Goal: Task Accomplishment & Management: Manage account settings

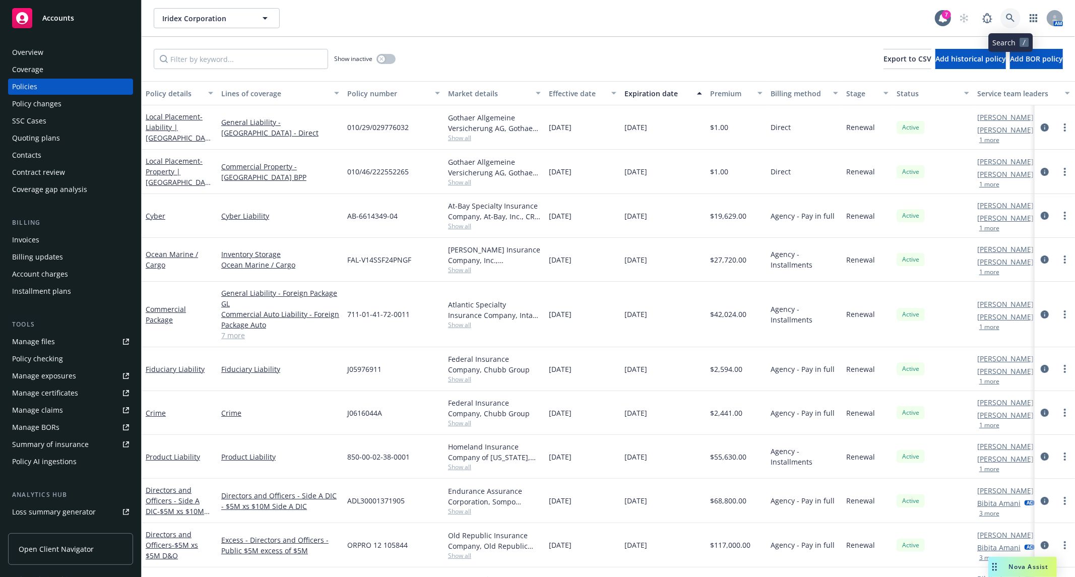
click at [1006, 16] on icon at bounding box center [1010, 18] width 9 height 9
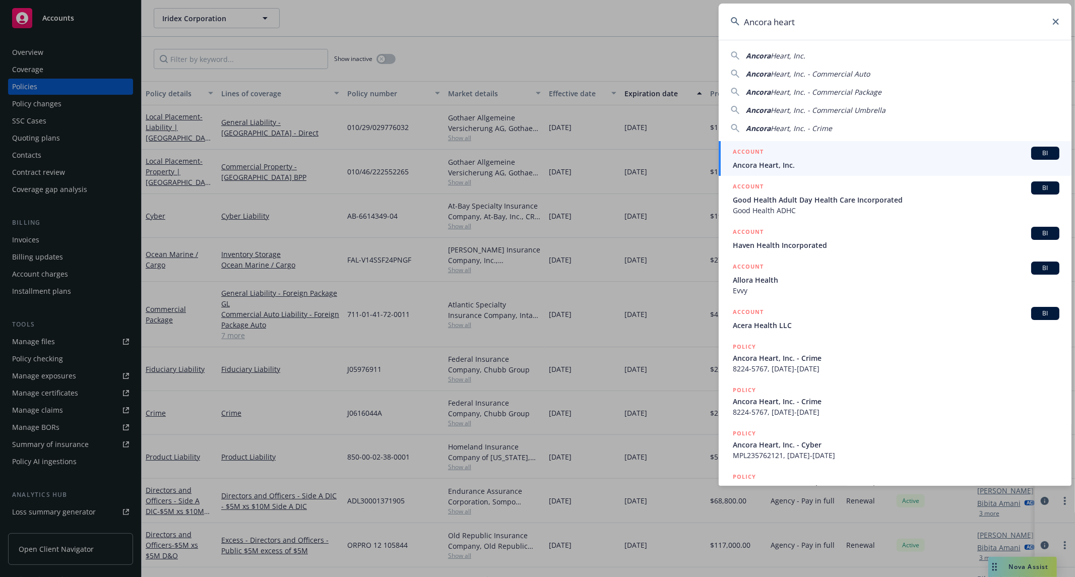
type input "Ancora heart"
click at [822, 169] on span "Ancora Heart, Inc." at bounding box center [896, 165] width 327 height 11
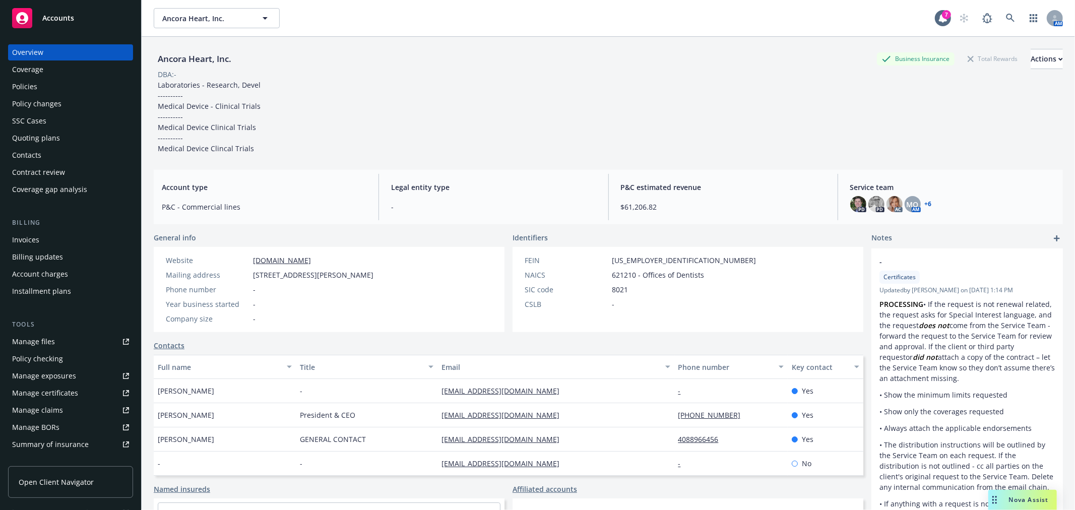
click at [33, 130] on div "Quoting plans" at bounding box center [36, 138] width 48 height 16
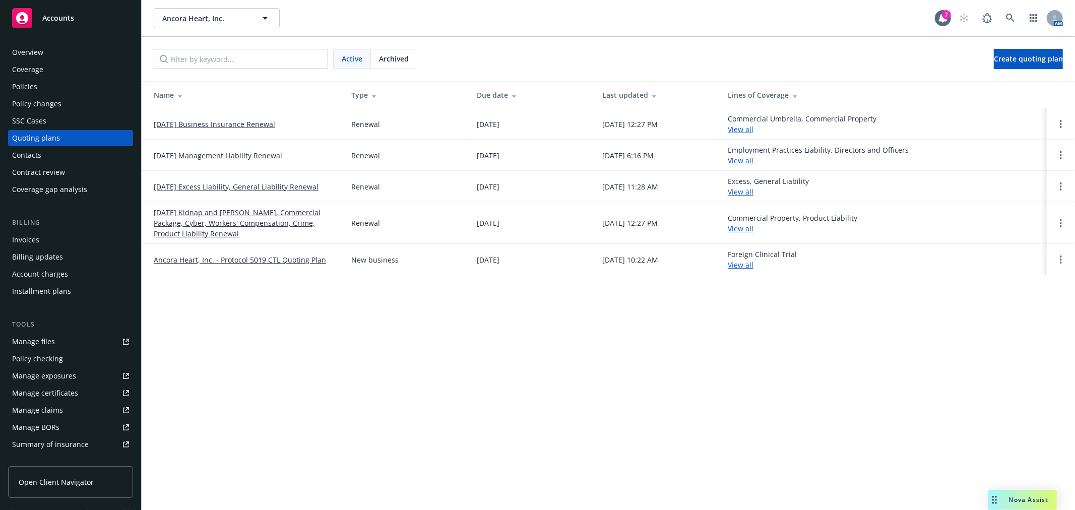
click at [243, 123] on link "11/01/25 Business Insurance Renewal" at bounding box center [214, 124] width 121 height 11
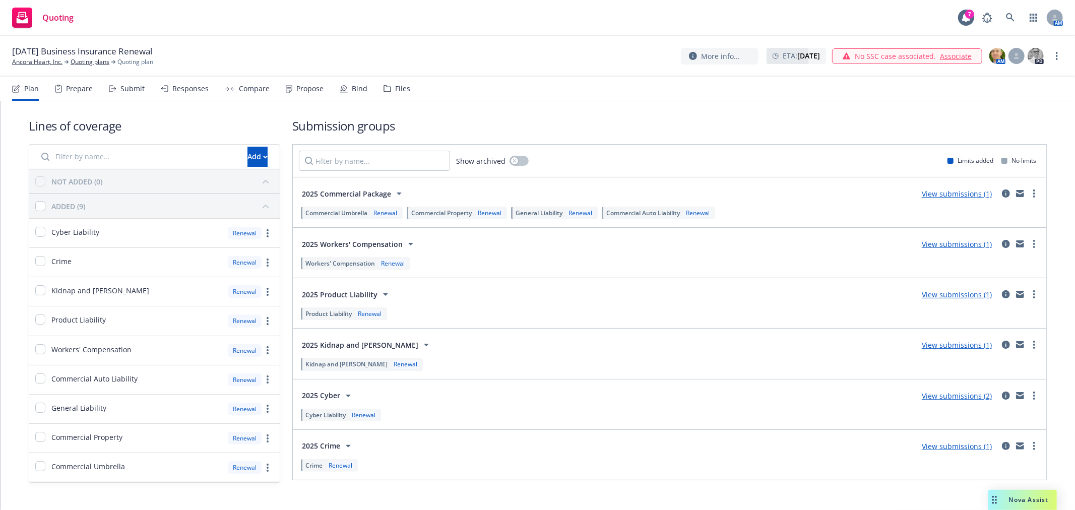
click at [145, 89] on div "Plan Prepare Submit Responses Compare Propose Bind Files" at bounding box center [211, 89] width 398 height 24
click at [129, 92] on div "Submit" at bounding box center [132, 89] width 24 height 8
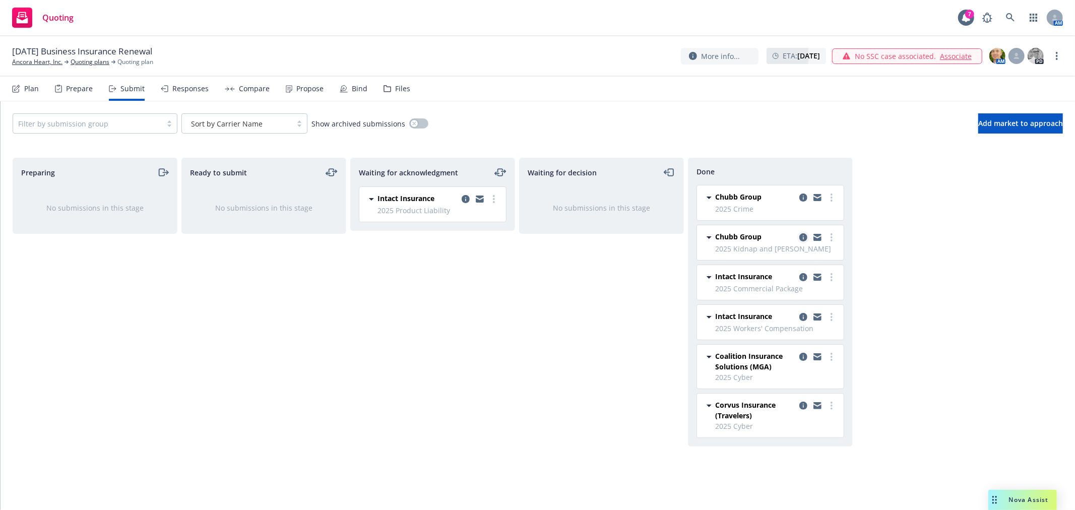
click at [803, 239] on icon "copy logging email" at bounding box center [804, 237] width 8 height 8
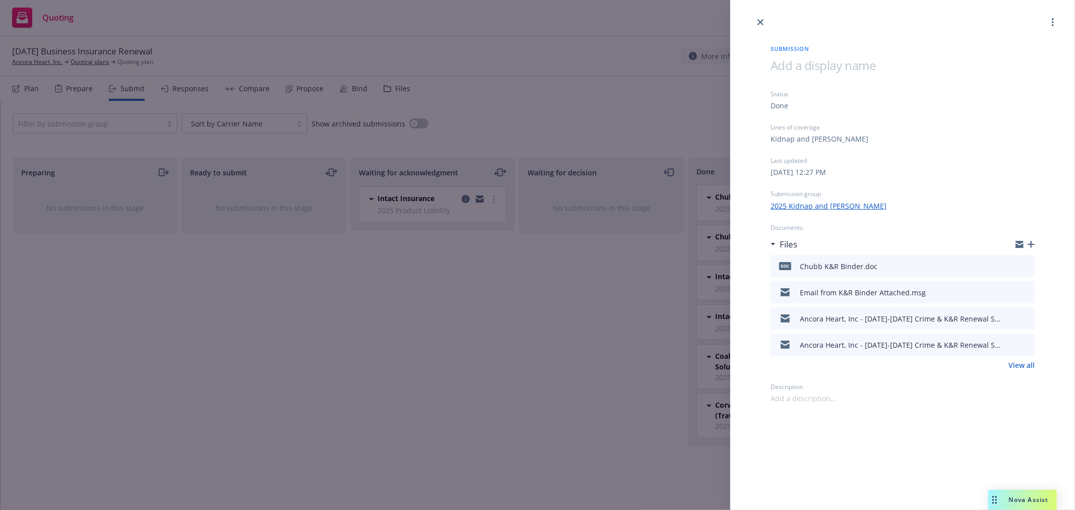
click at [423, 299] on div "Submission Status Done Lines of coverage Kidnap and Ransom Last updated Thursda…" at bounding box center [537, 255] width 1075 height 510
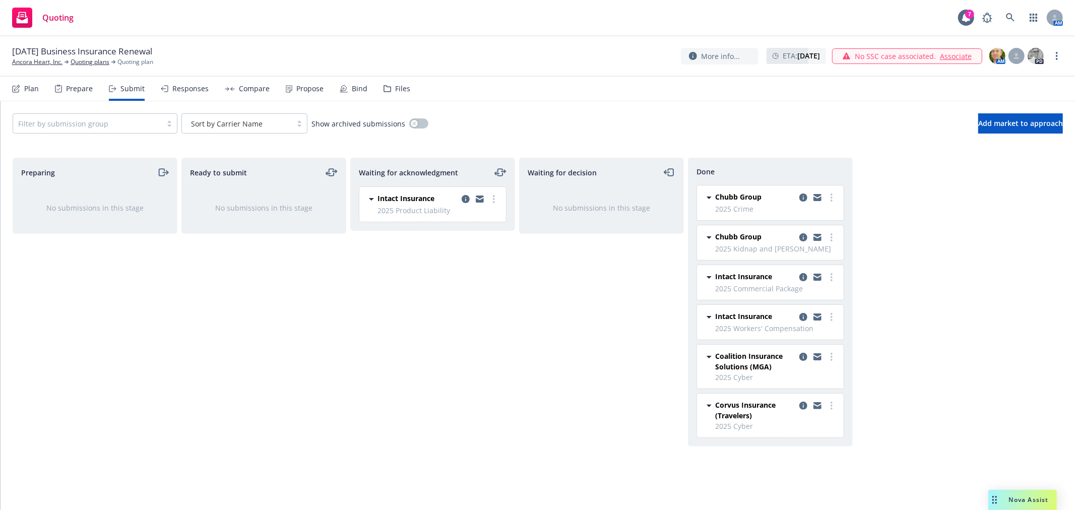
click at [486, 351] on div "Waiting for acknowledgment Intact Insurance 2025 Product Liability Thursday, Se…" at bounding box center [432, 323] width 165 height 331
drag, startPoint x: 537, startPoint y: 316, endPoint x: 536, endPoint y: 311, distance: 5.1
click at [536, 311] on div "Waiting for decision No submissions in this stage" at bounding box center [601, 323] width 165 height 331
drag, startPoint x: 530, startPoint y: 298, endPoint x: 530, endPoint y: 243, distance: 54.9
click at [530, 298] on div "Waiting for decision No submissions in this stage" at bounding box center [601, 323] width 165 height 331
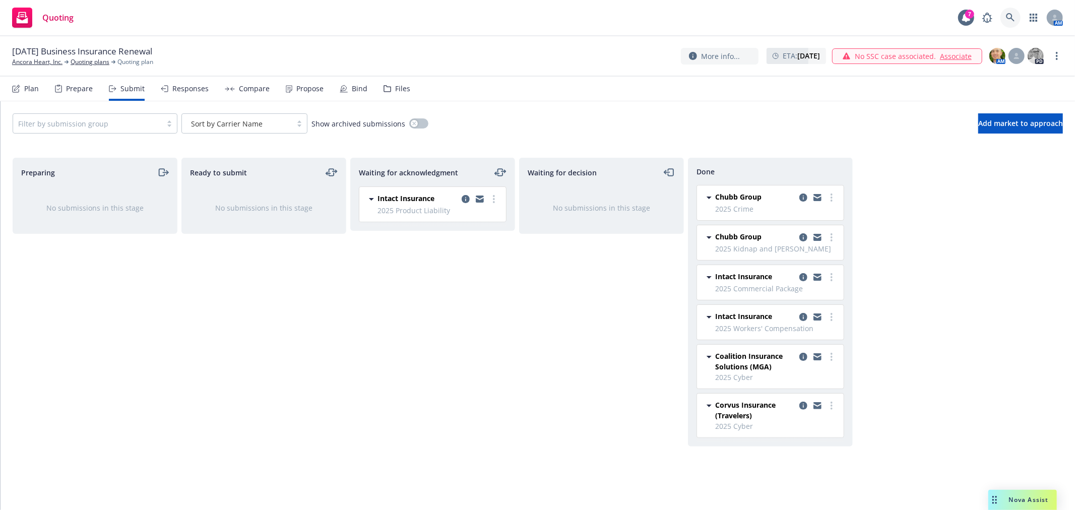
click at [1002, 21] on link at bounding box center [1011, 18] width 20 height 20
click at [986, 206] on div "Preparing No submissions in this stage Ready to submit No submissions in this s…" at bounding box center [538, 323] width 1051 height 331
click at [920, 289] on div "Preparing No submissions in this stage Ready to submit No submissions in this s…" at bounding box center [538, 323] width 1051 height 331
click at [256, 90] on div "Compare" at bounding box center [254, 89] width 31 height 8
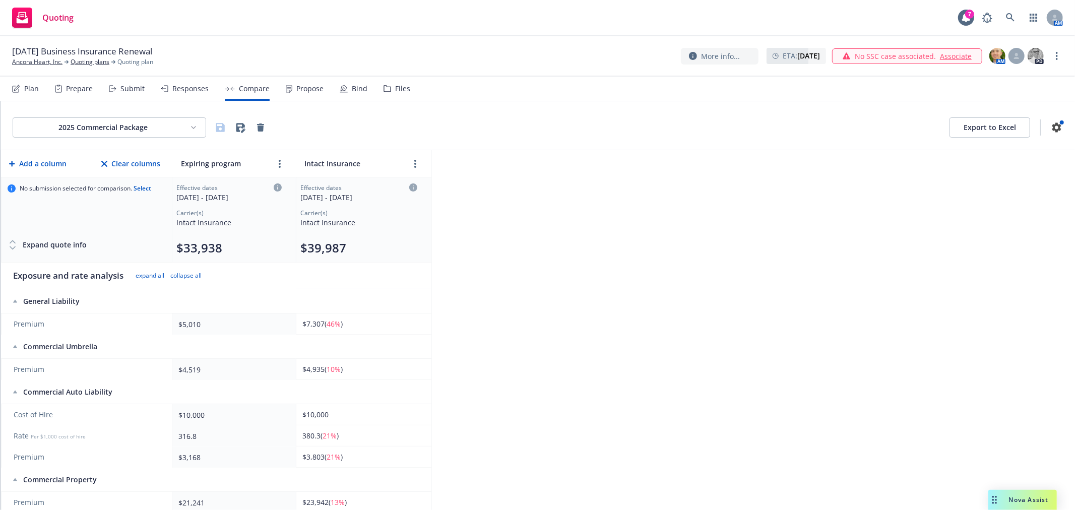
click at [154, 124] on html "Quoting 7 AM 11/01/25 Business Insurance Renewal Ancora Heart, Inc. Quoting pla…" at bounding box center [537, 255] width 1075 height 510
click at [765, 253] on html "Quoting 7 AM 11/01/25 Business Insurance Renewal Ancora Heart, Inc. Quoting pla…" at bounding box center [537, 255] width 1075 height 510
click at [148, 123] on html "Quoting 7 AM 11/01/25 Business Insurance Renewal Ancora Heart, Inc. Quoting pla…" at bounding box center [537, 255] width 1075 height 510
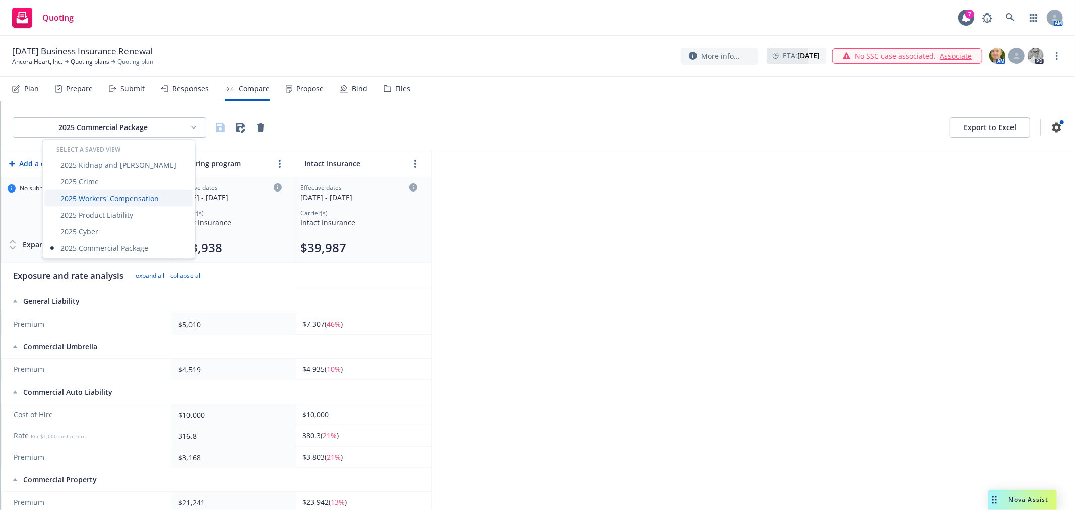
click at [123, 198] on div "2025 Workers' Compensation" at bounding box center [118, 198] width 148 height 17
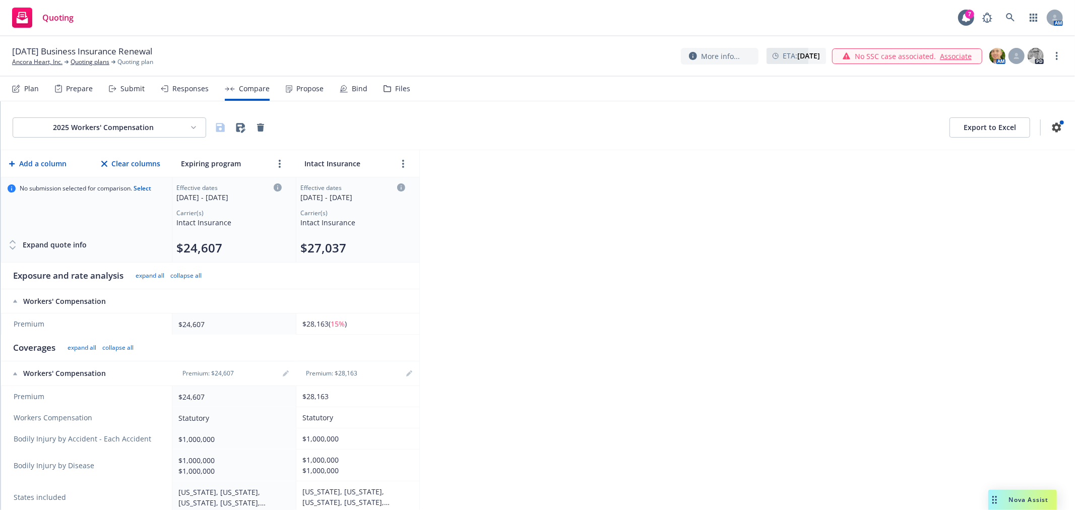
click at [133, 123] on html "Quoting 7 AM 11/01/25 Business Insurance Renewal Ancora Heart, Inc. Quoting pla…" at bounding box center [537, 255] width 1075 height 510
click at [101, 233] on div "2025 Cyber" at bounding box center [118, 231] width 148 height 17
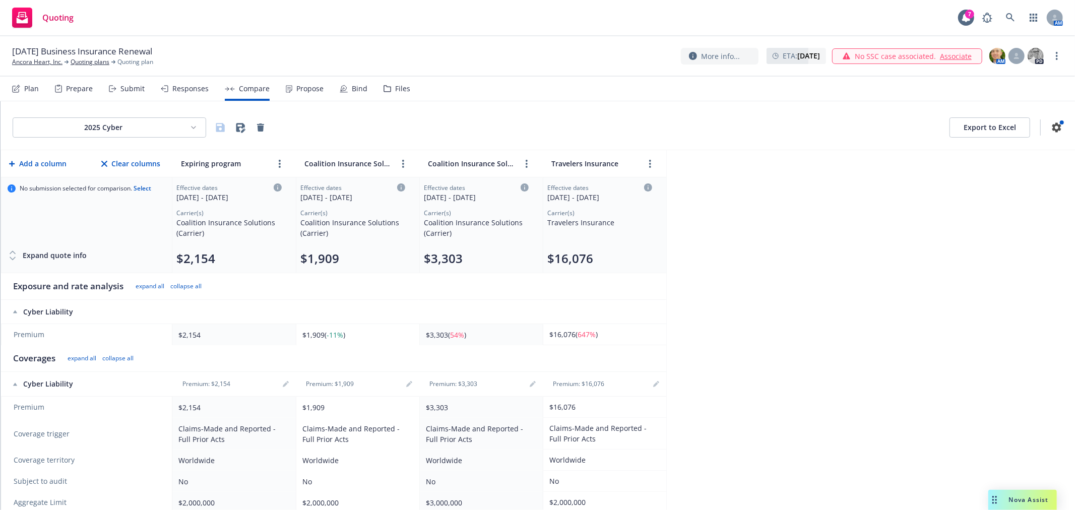
click at [144, 125] on html "Quoting 7 AM 11/01/25 Business Insurance Renewal Ancora Heart, Inc. Quoting pla…" at bounding box center [537, 255] width 1075 height 510
click at [98, 180] on div "2025 Crime" at bounding box center [118, 181] width 148 height 17
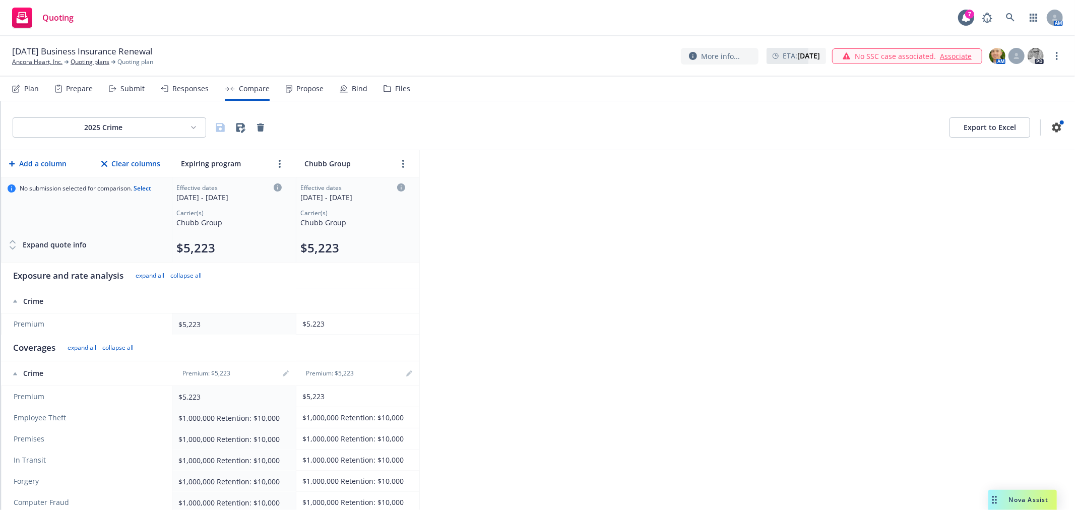
click at [139, 111] on div "2025 Crime Export to Excel" at bounding box center [538, 125] width 1075 height 49
click at [133, 124] on html "Quoting 7 AM 11/01/25 Business Insurance Renewal Ancora Heart, Inc. Quoting pla…" at bounding box center [537, 255] width 1075 height 510
click at [119, 167] on div "2025 Kidnap and [PERSON_NAME]" at bounding box center [118, 165] width 148 height 17
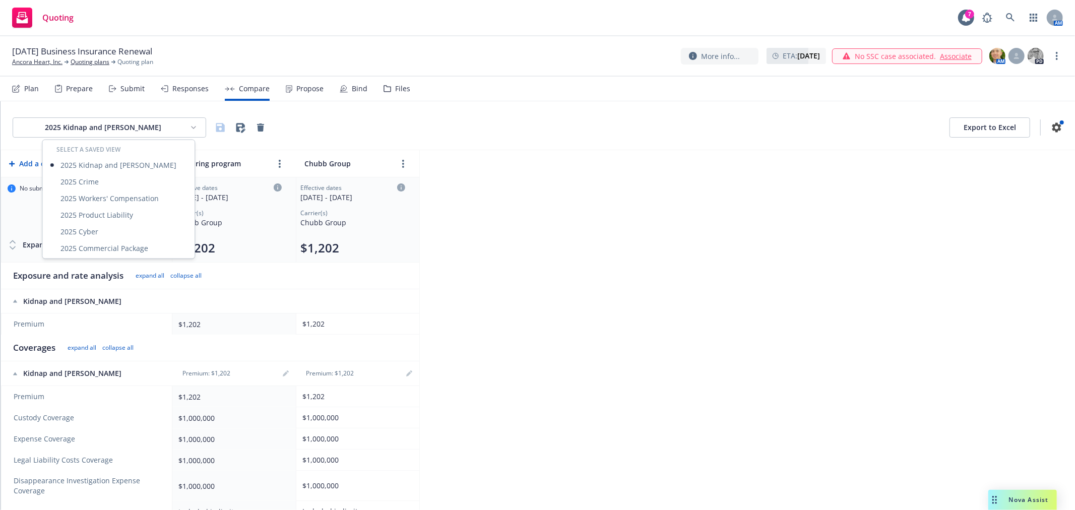
click at [155, 126] on html "Quoting 7 AM 11/01/25 Business Insurance Renewal Ancora Heart, Inc. Quoting pla…" at bounding box center [537, 255] width 1075 height 510
click at [104, 214] on div "2025 Product Liability" at bounding box center [118, 215] width 148 height 17
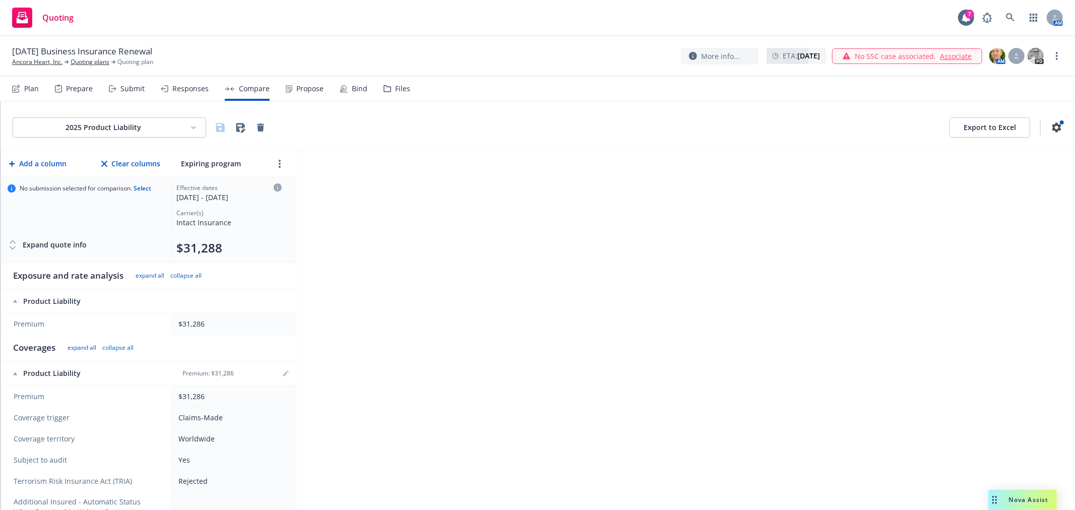
click at [553, 199] on div "2025 Product Liability Export to Excel Add a column Clear columns Expiring prog…" at bounding box center [538, 305] width 1075 height 409
click at [1000, 127] on button "Export to Excel" at bounding box center [990, 127] width 81 height 20
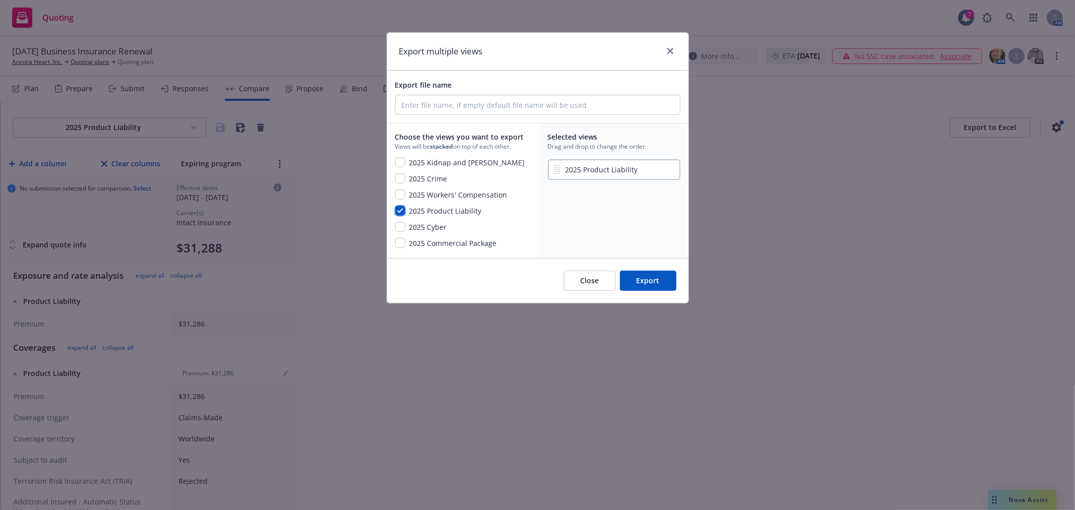
click at [397, 208] on input "checkbox" at bounding box center [400, 211] width 10 height 10
checkbox input "false"
click at [400, 242] on input "checkbox" at bounding box center [400, 243] width 10 height 10
checkbox input "true"
click at [399, 192] on input "checkbox" at bounding box center [400, 195] width 10 height 10
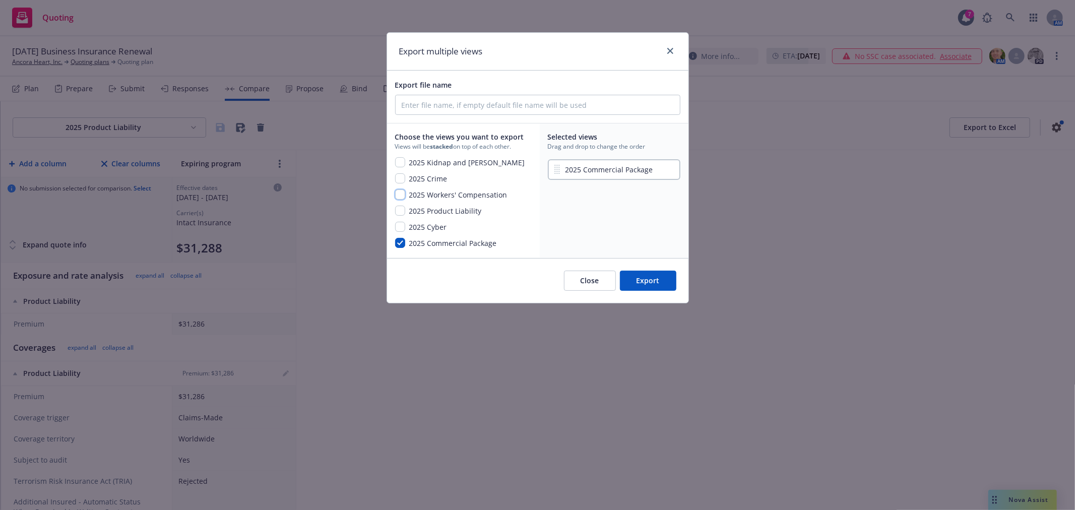
checkbox input "true"
click at [399, 210] on input "checkbox" at bounding box center [400, 211] width 10 height 10
checkbox input "true"
click at [400, 177] on input "checkbox" at bounding box center [400, 178] width 10 height 10
checkbox input "true"
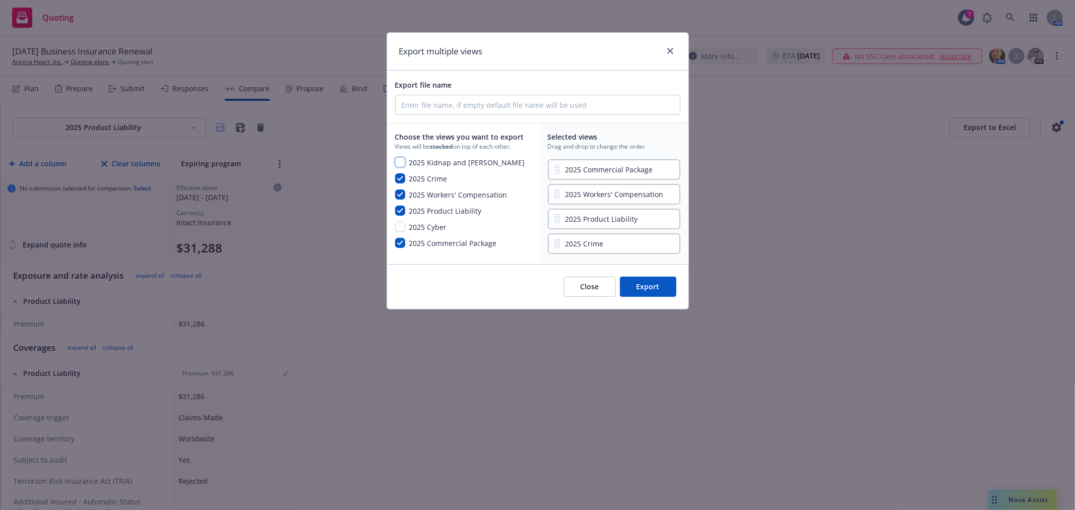
click at [398, 161] on input "checkbox" at bounding box center [400, 162] width 10 height 10
checkbox input "true"
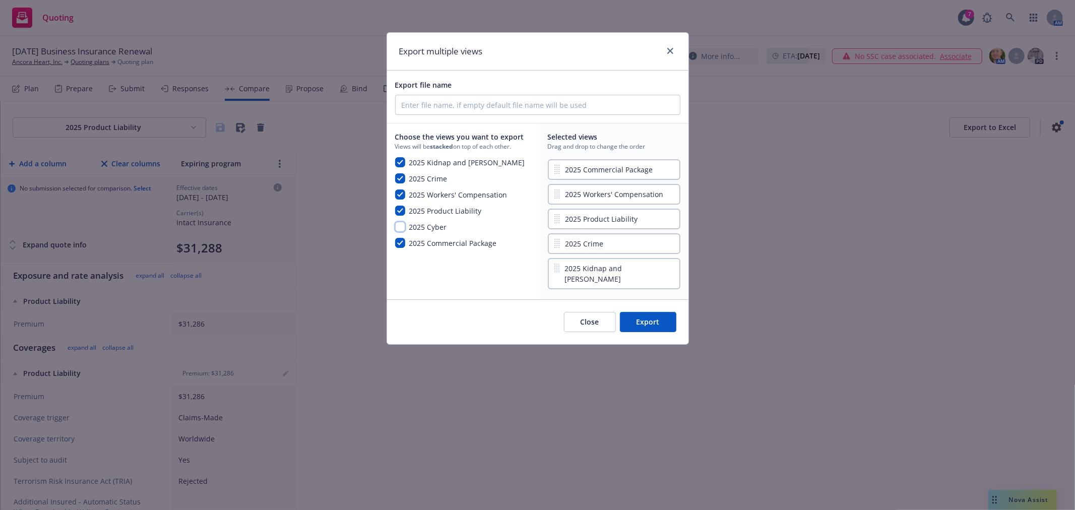
click at [399, 226] on input "checkbox" at bounding box center [400, 227] width 10 height 10
checkbox input "true"
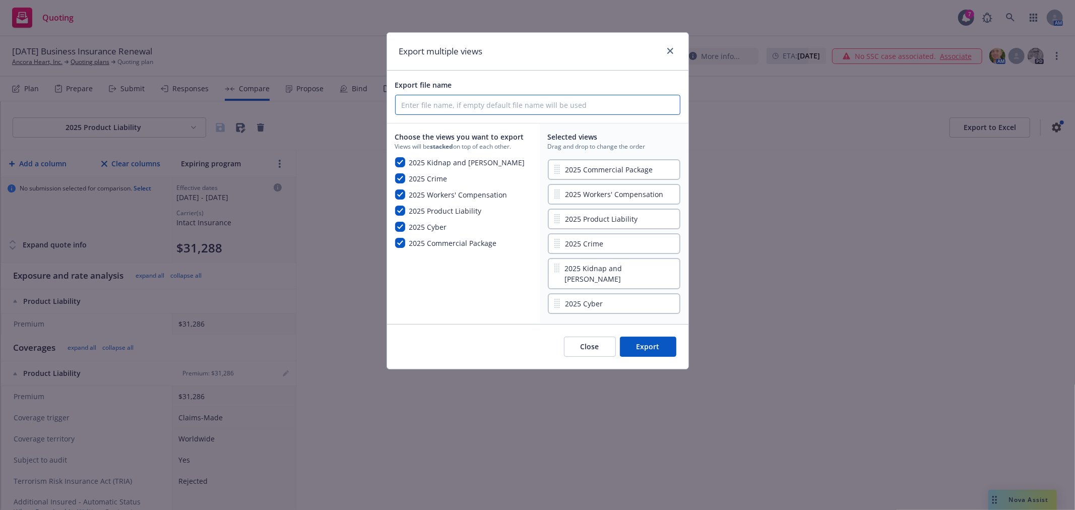
click at [469, 105] on input "Export file name" at bounding box center [538, 104] width 284 height 19
type input "Ancora Heart - 25-26 Proposal Source"
click at [651, 337] on button "Export" at bounding box center [648, 347] width 56 height 20
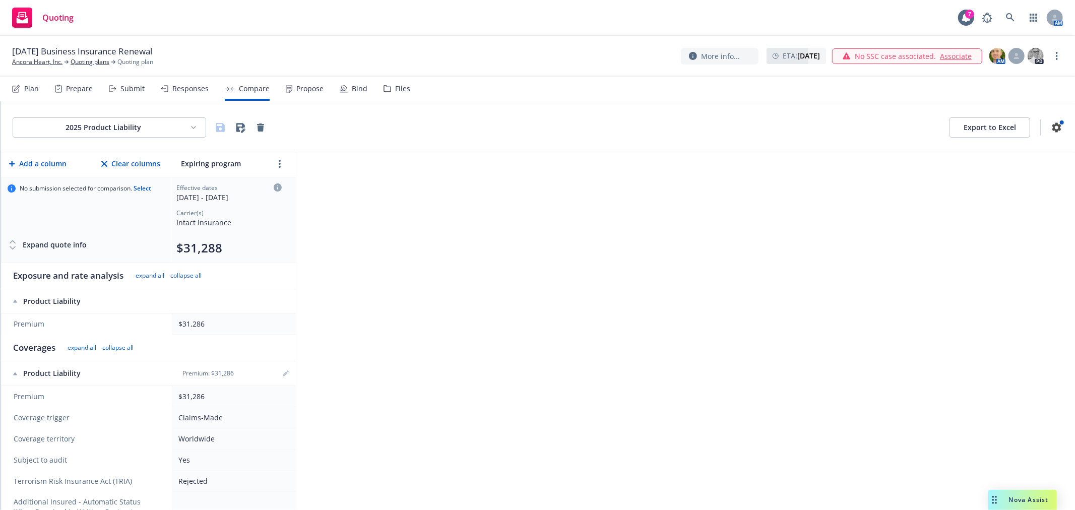
click at [493, 248] on div "2025 Product Liability Export to Excel Add a column Clear columns Expiring prog…" at bounding box center [538, 305] width 1075 height 409
click at [136, 91] on div "Submit" at bounding box center [132, 89] width 24 height 8
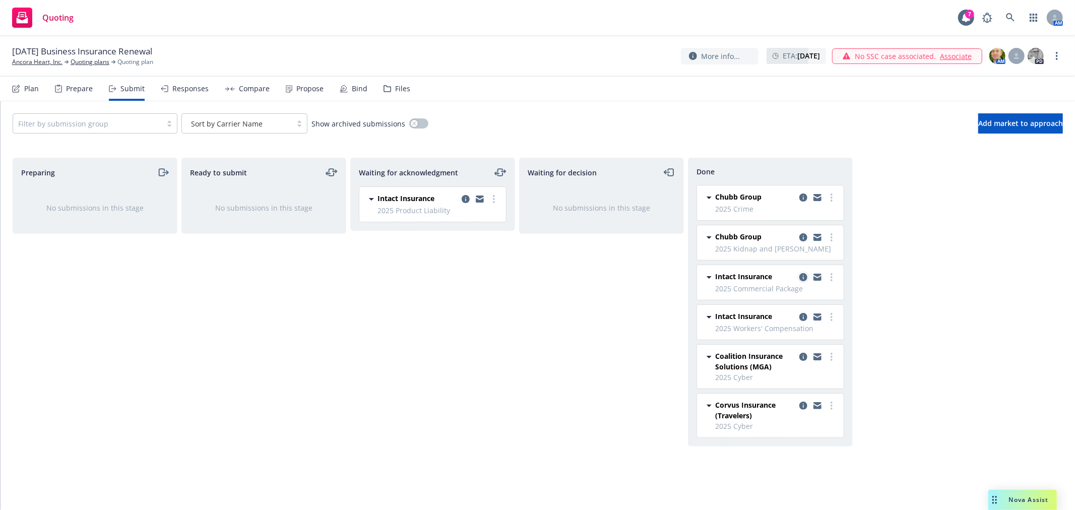
click at [805, 279] on icon "copy logging email" at bounding box center [804, 277] width 8 height 8
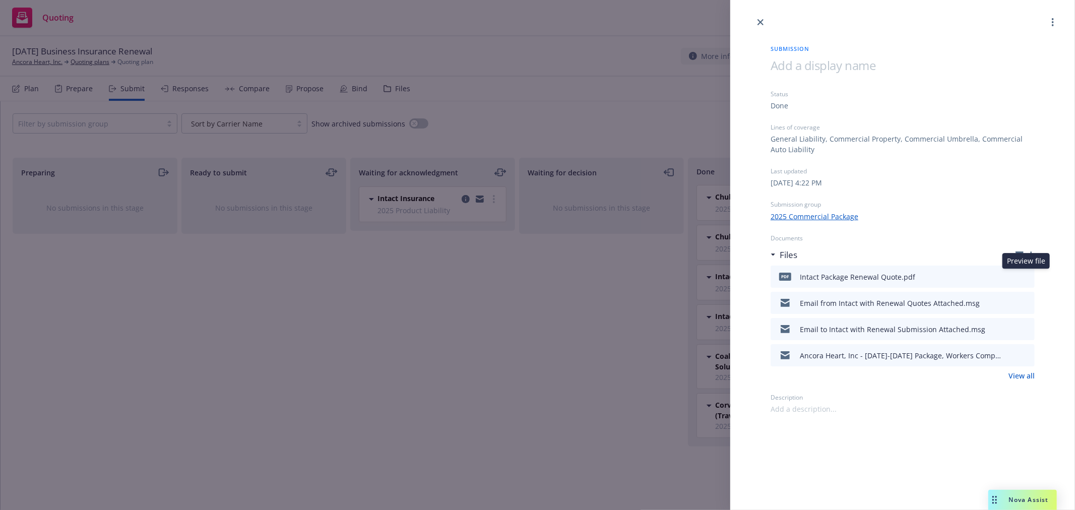
click at [1029, 276] on icon "preview file" at bounding box center [1025, 276] width 9 height 7
click at [560, 103] on div "Submission Status Done Lines of coverage General Liability, Commercial Property…" at bounding box center [537, 255] width 1075 height 510
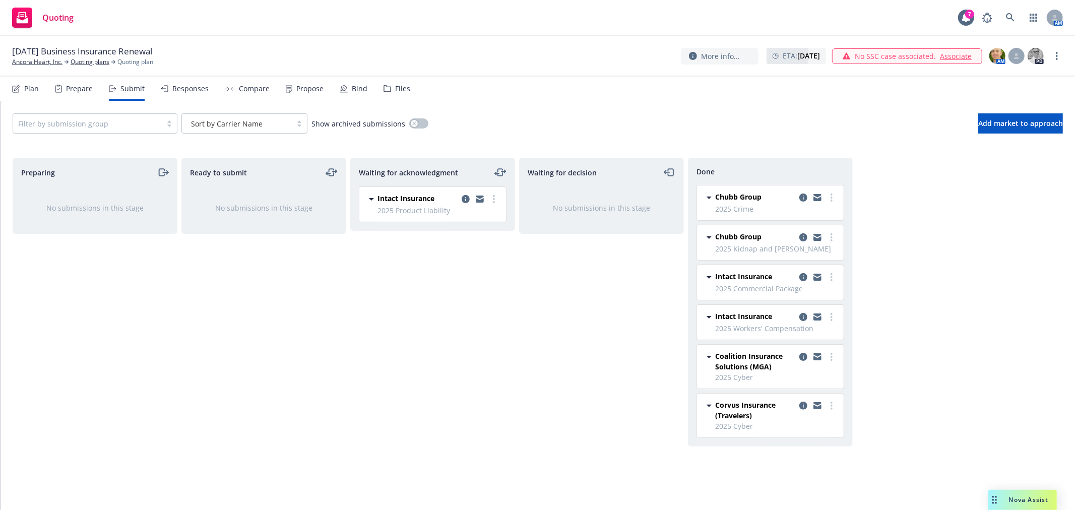
click at [603, 111] on div "Filter by submission group Sort by Carrier Name Show archived submissions Add m…" at bounding box center [538, 123] width 1075 height 44
click at [496, 200] on link "more" at bounding box center [494, 199] width 12 height 12
click at [451, 283] on span "Add accepted decision" at bounding box center [449, 281] width 101 height 10
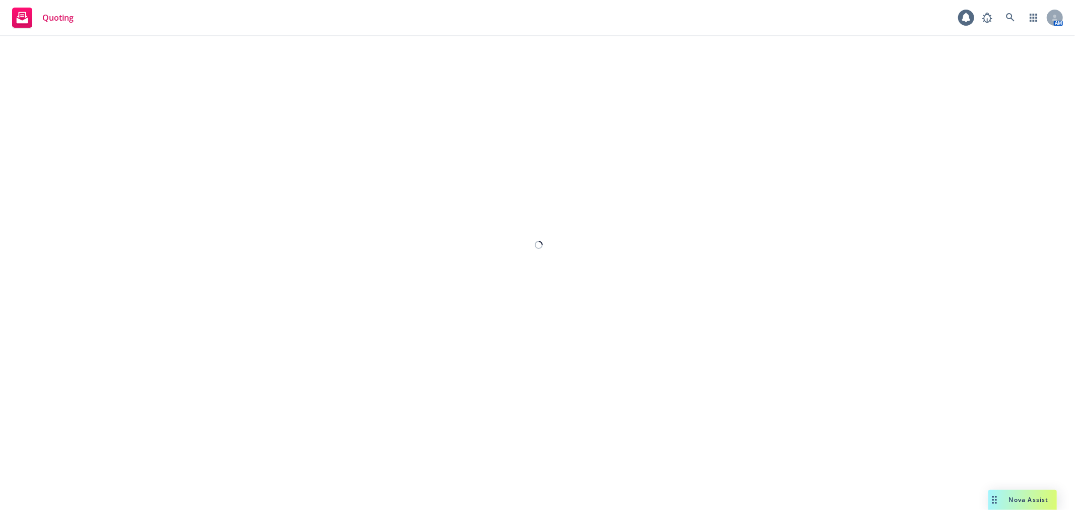
select select "12"
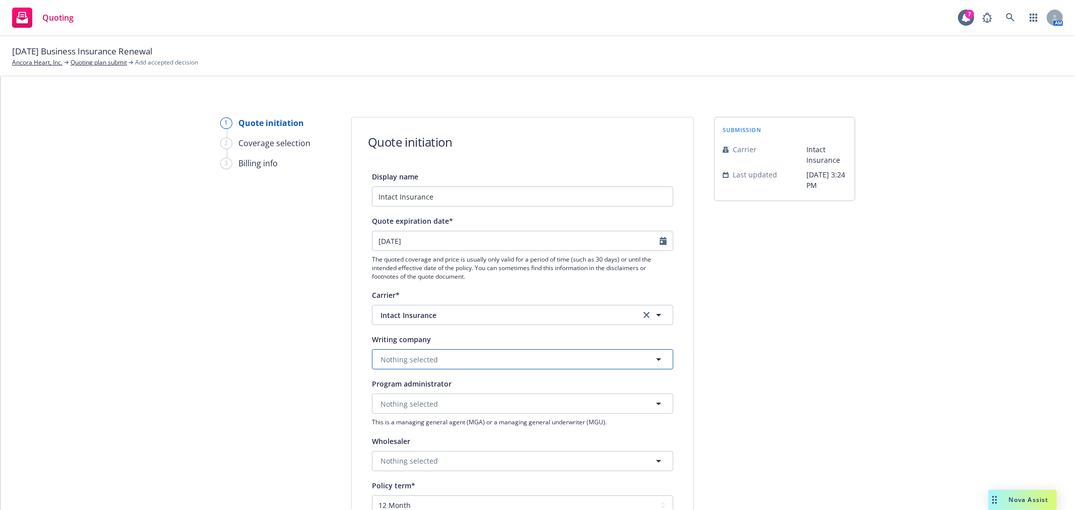
click at [504, 358] on button "Nothing selected" at bounding box center [522, 359] width 301 height 20
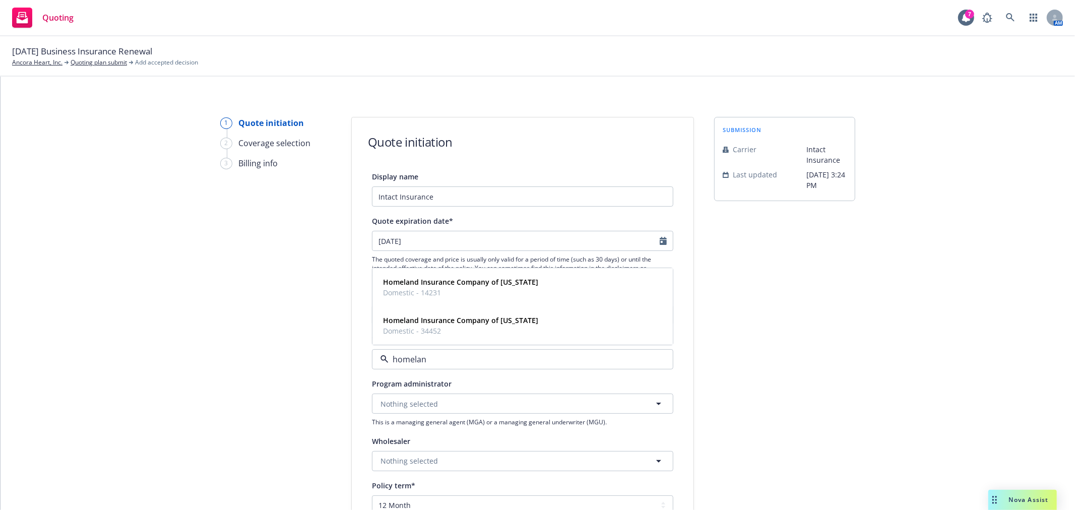
type input "homeland"
click at [481, 326] on span "Homeland Insurance Company of New York" at bounding box center [460, 321] width 155 height 11
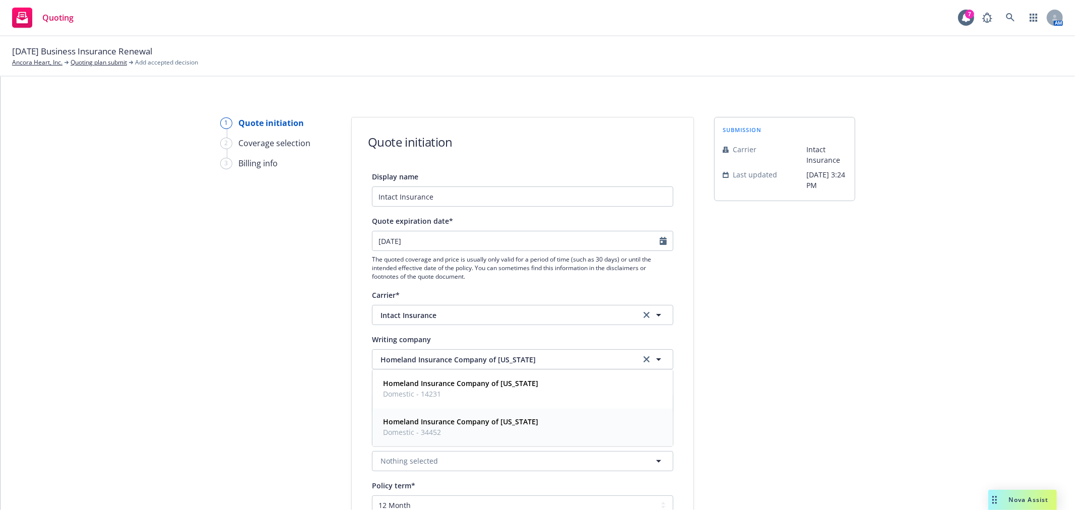
click at [824, 395] on div "submission Carrier Intact Insurance Last updated 9/25, 3:24 PM" at bounding box center [784, 455] width 141 height 676
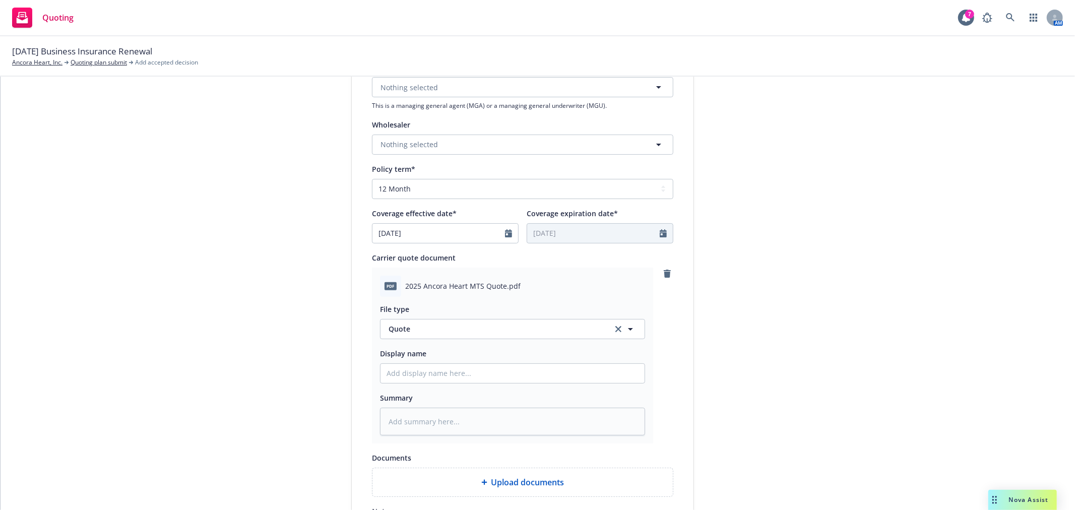
scroll to position [336, 0]
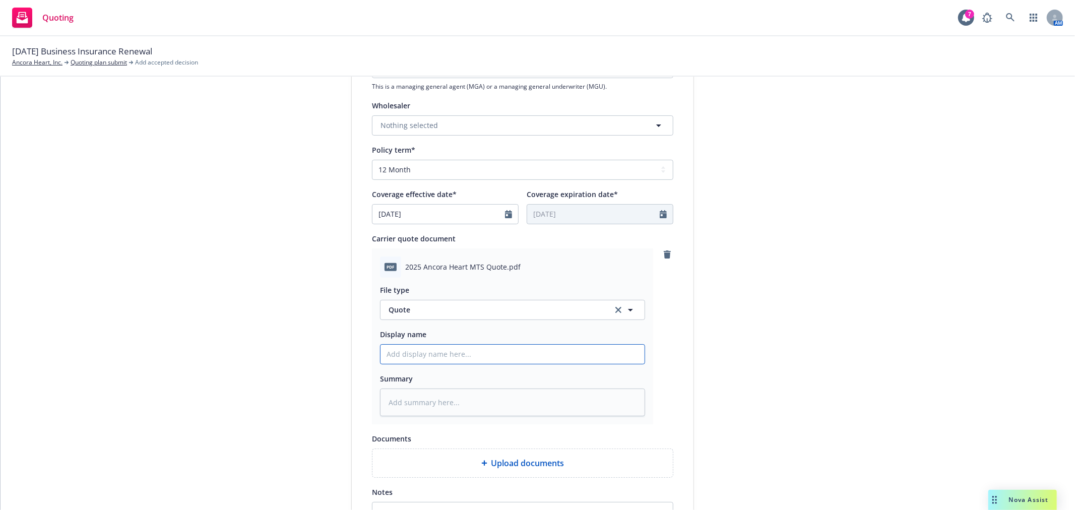
click at [441, 353] on input "Display name" at bounding box center [513, 354] width 264 height 19
type textarea "x"
type input "I"
type textarea "x"
type input "In"
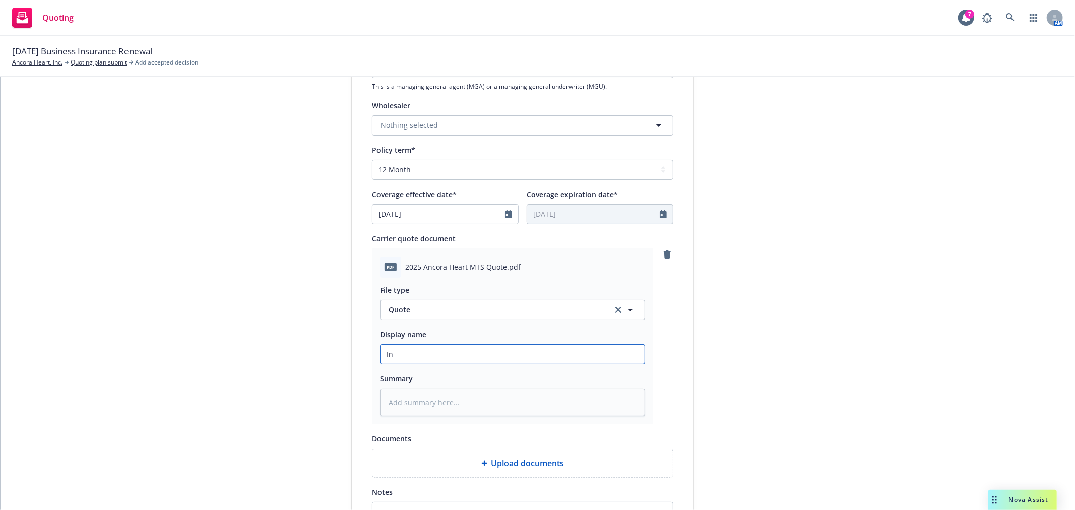
type textarea "x"
type input "Int"
type textarea "x"
type input "Inta"
type textarea "x"
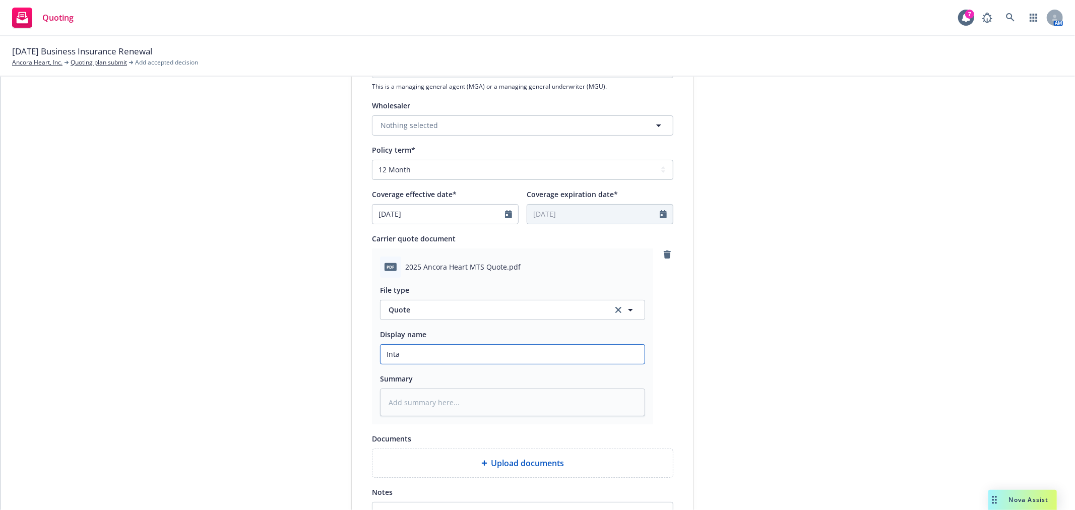
type input "Intac"
type textarea "x"
type input "Intact"
type textarea "x"
type input "Intact"
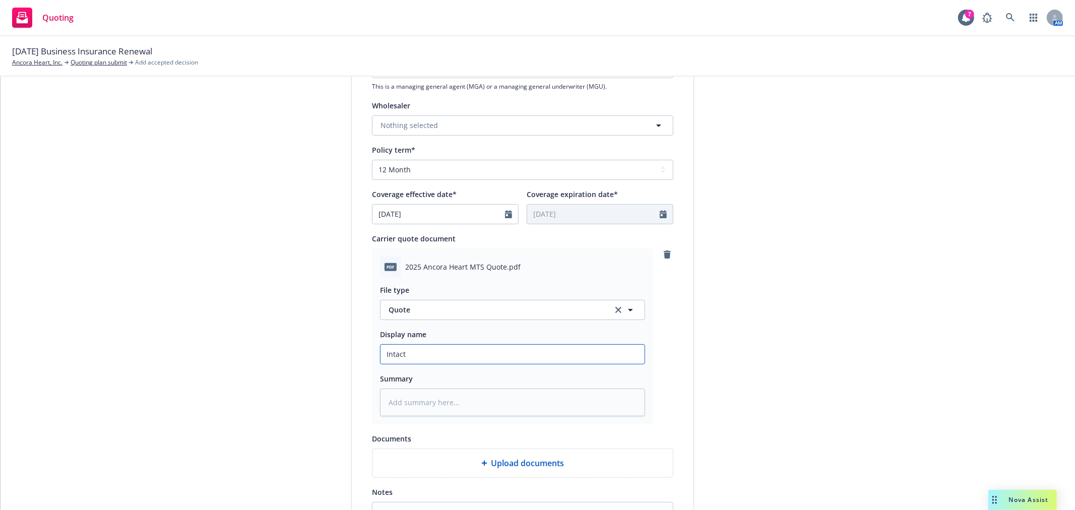
type textarea "x"
type input "Intact p"
type textarea "x"
type input "Intact pr"
type textarea "x"
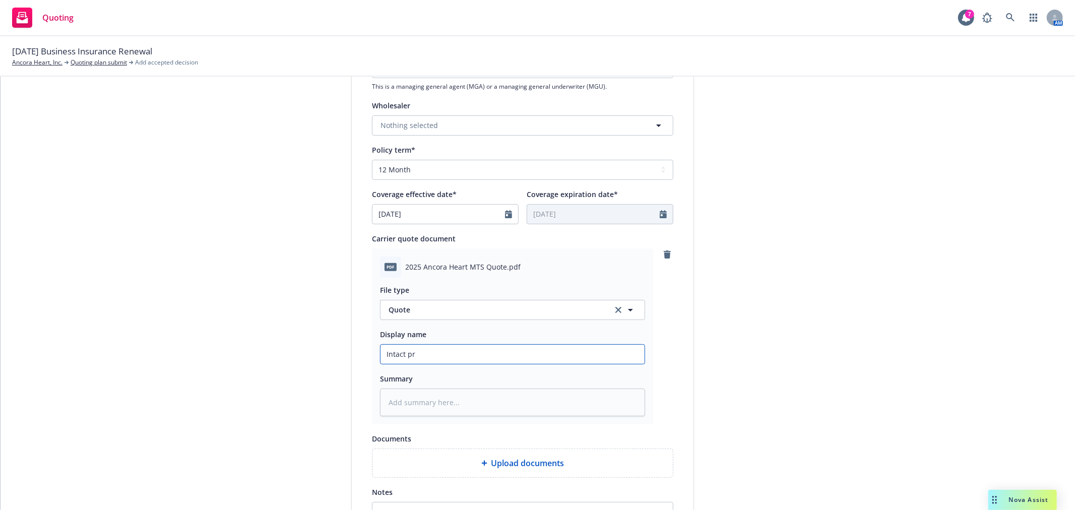
type input "Intact pro"
type textarea "x"
type input "Intact prod"
type textarea "x"
type input "Intact produ"
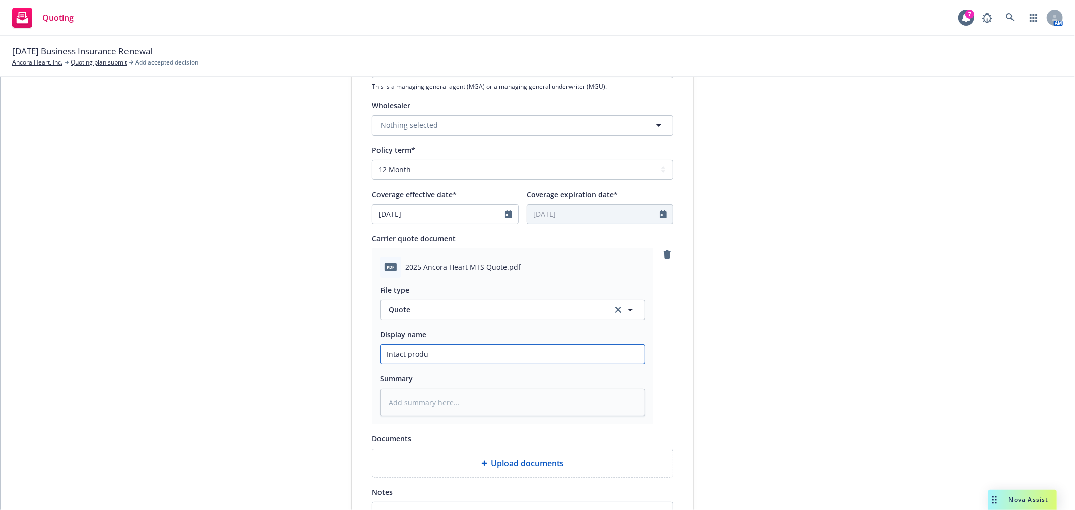
type textarea "x"
type input "Intact produc"
type textarea "x"
type input "Intact product"
type textarea "x"
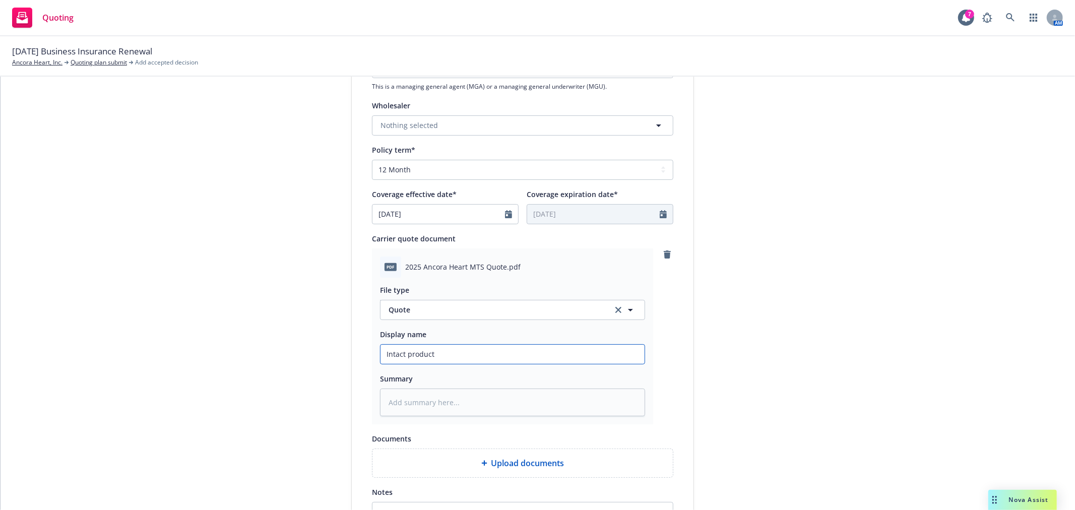
type input "Intact products"
type textarea "x"
type input "Intact products"
type textarea "x"
type input "Intact products r"
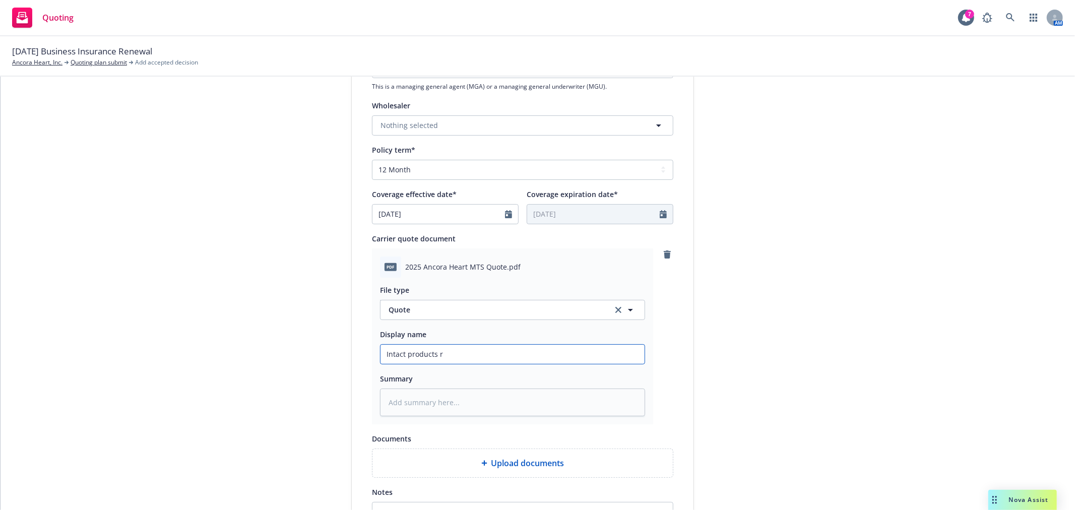
type textarea "x"
type input "Intact products re"
type textarea "x"
type input "Intact products ren"
type textarea "x"
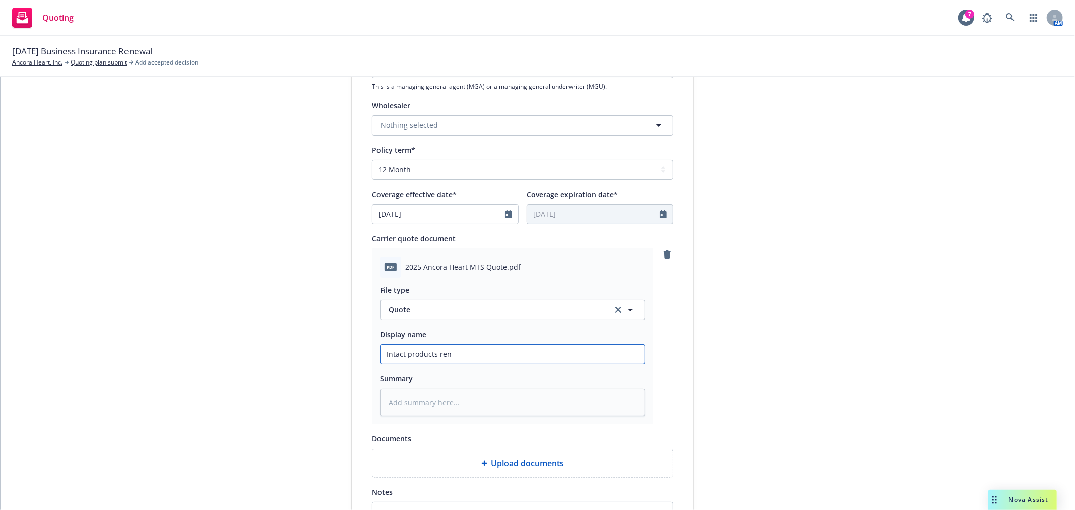
type input "Intact products rene"
type textarea "x"
type input "Intact products renew"
type textarea "x"
type input "Intact products renewa"
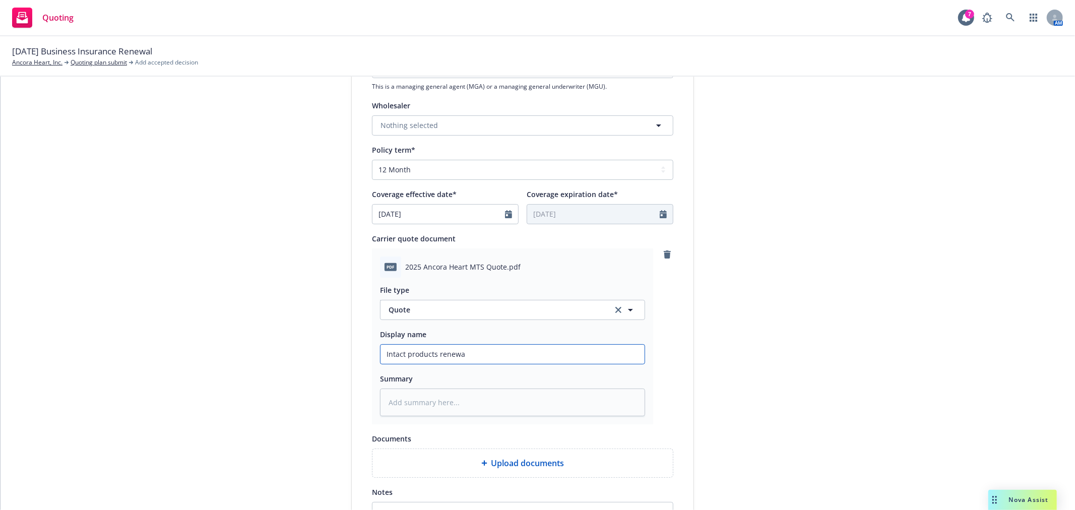
type textarea "x"
type input "Intact products renewal"
type textarea "x"
type input "Intact products renewal"
type textarea "x"
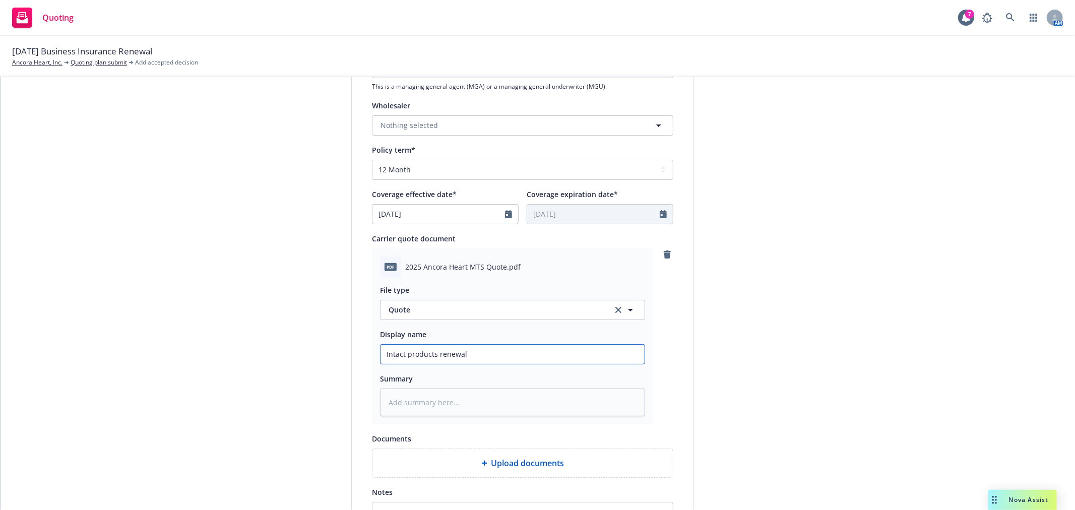
type input "Intact products renewal"
type textarea "x"
type input "Intact products renewa"
type textarea "x"
type input "Intact products renew"
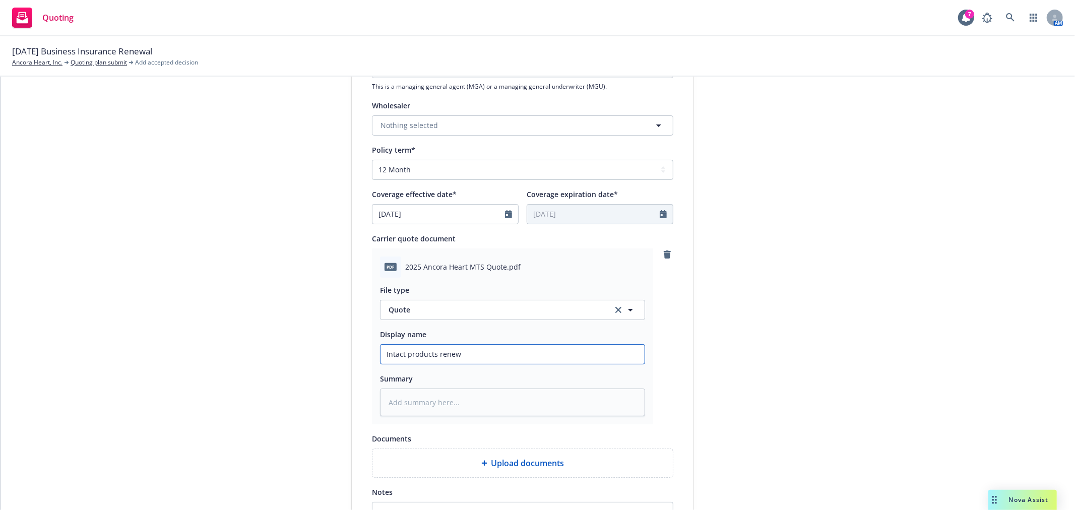
type textarea "x"
type input "Intact products rene"
type textarea "x"
type input "Intact products ren"
type textarea "x"
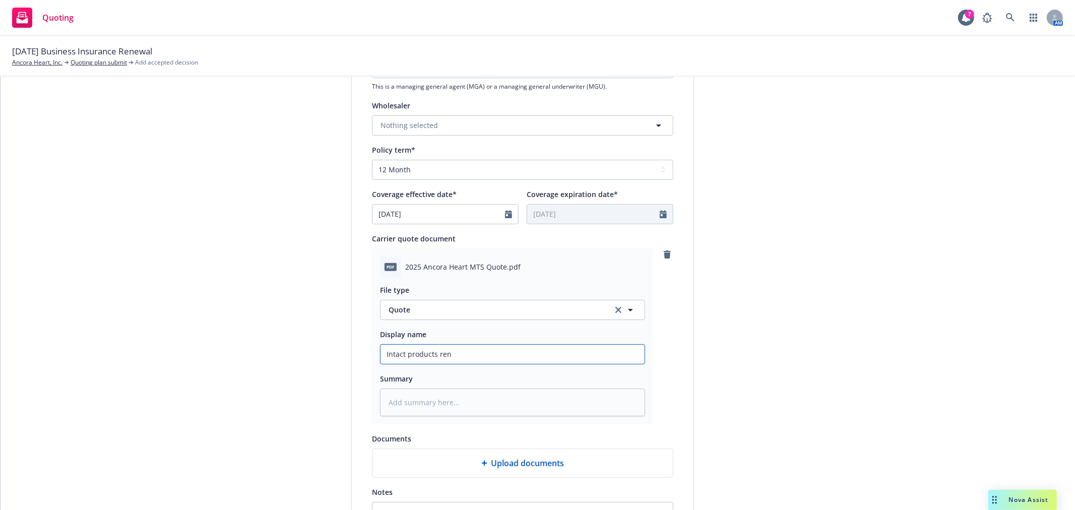
type input "Intact products re"
type textarea "x"
type input "Intact products r"
type textarea "x"
type input "Intact products"
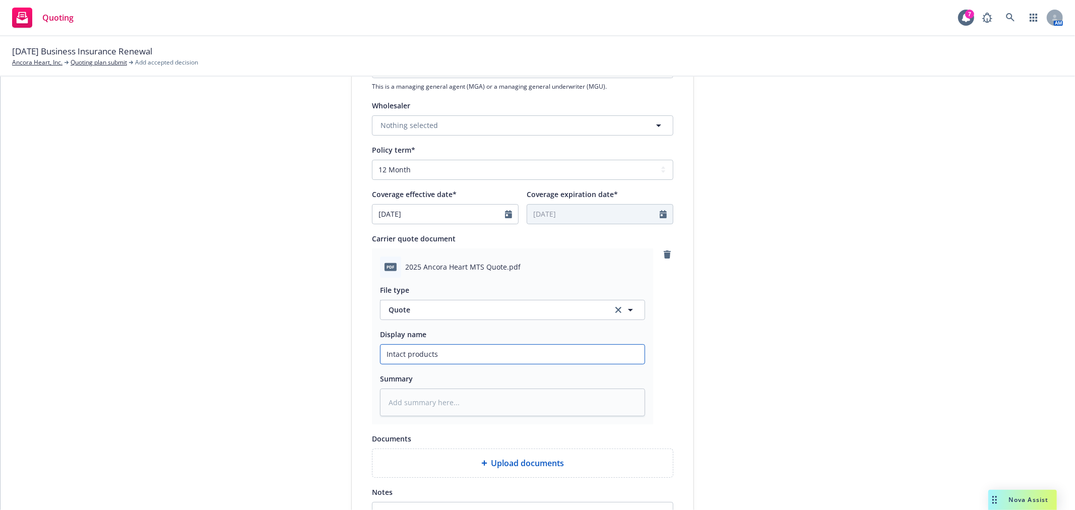
type textarea "x"
type input "Intact products"
type textarea "x"
type input "Intact product"
type textarea "x"
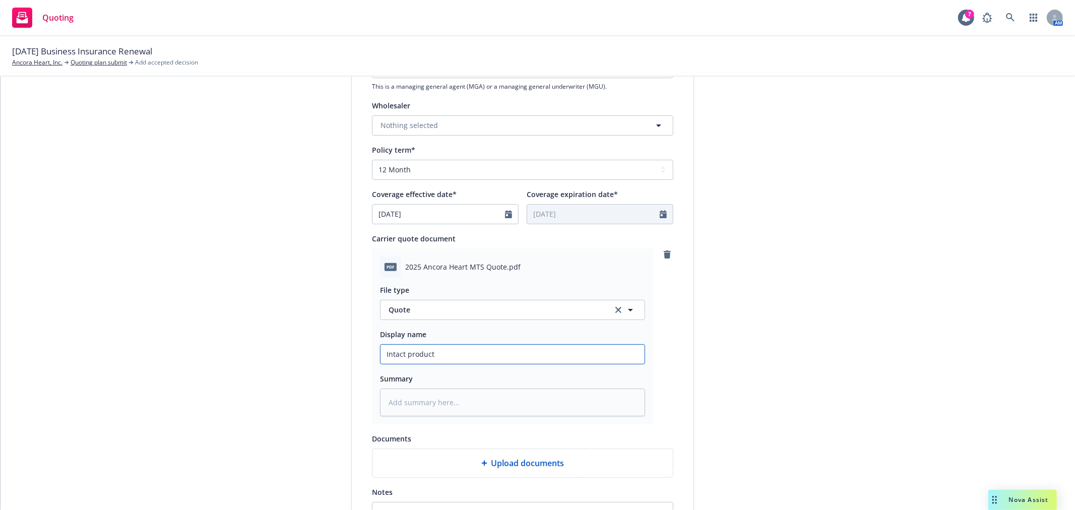
type input "Intact produc"
type textarea "x"
type input "Intact produ"
type textarea "x"
type input "Intact prod"
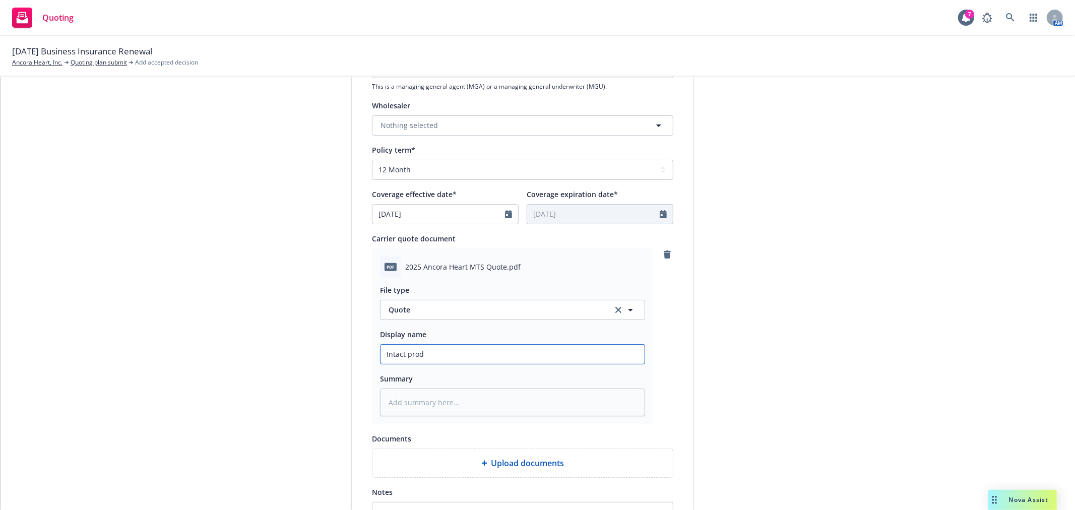
type textarea "x"
type input "Intact pro"
type textarea "x"
type input "Intact pr"
type textarea "x"
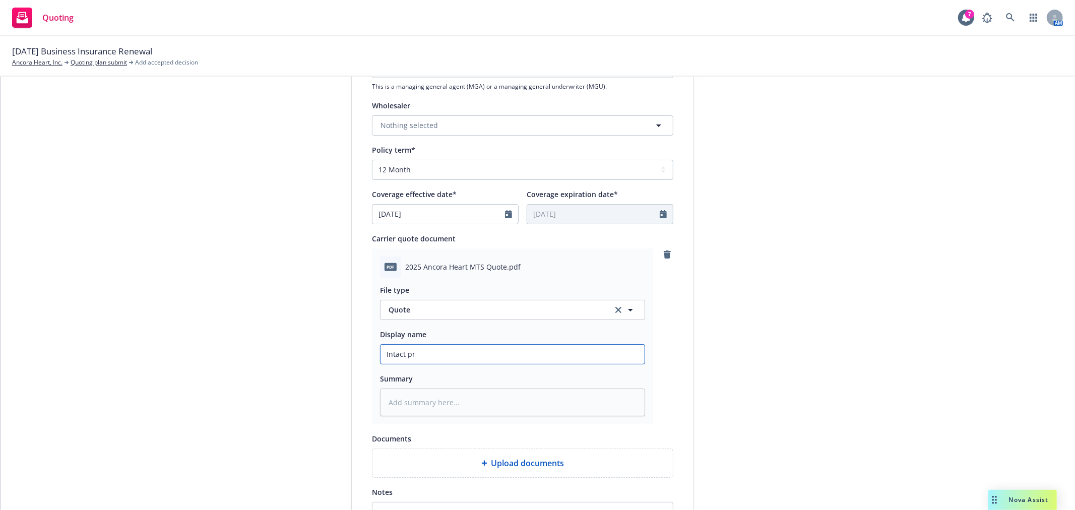
type input "Intact p"
type textarea "x"
type input "Intact"
type textarea "x"
type input "Intact P"
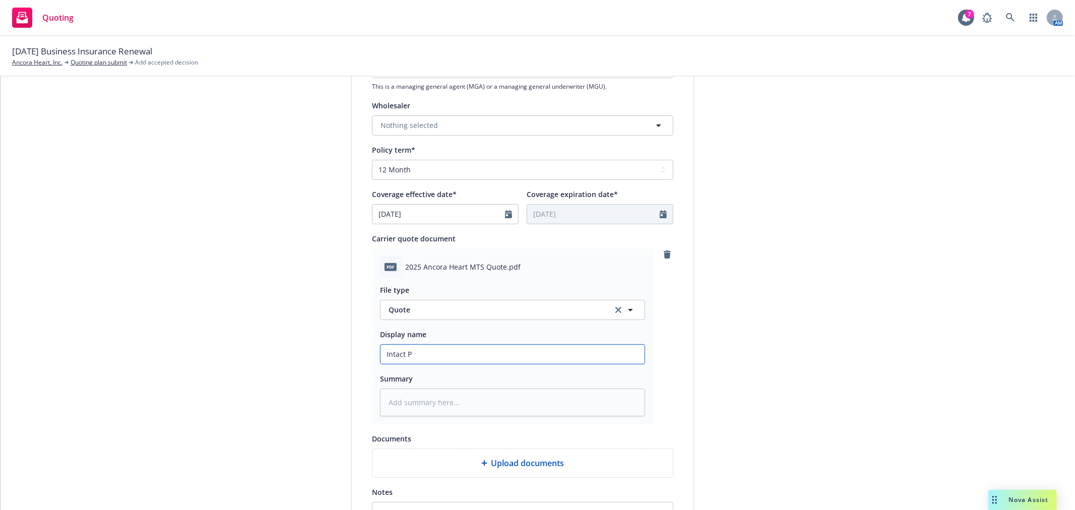
type textarea "x"
type input "Intact Pr"
type textarea "x"
type input "Intact Pro"
type textarea "x"
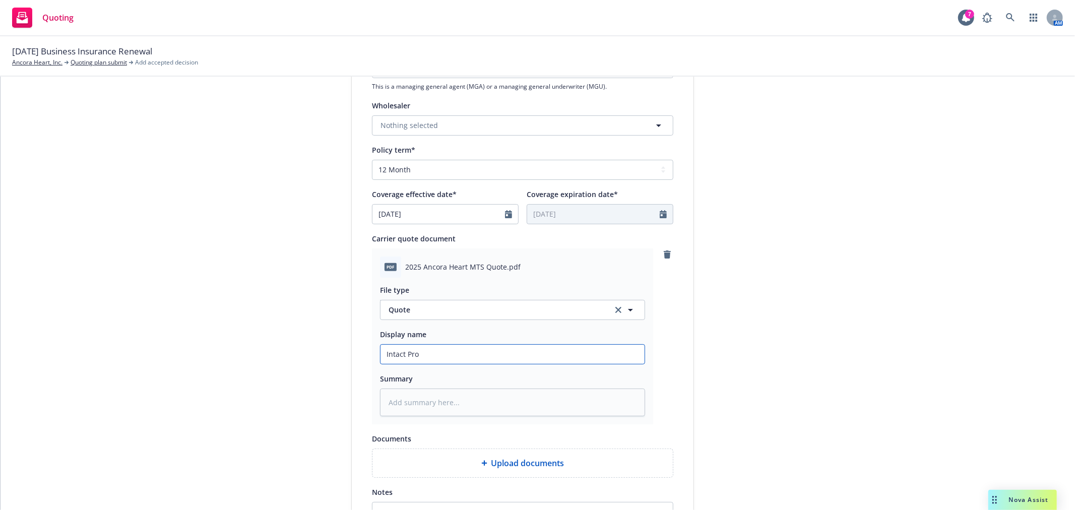
type input "Intact Prod"
type textarea "x"
type input "Intact Produ"
type textarea "x"
type input "Intact Produc"
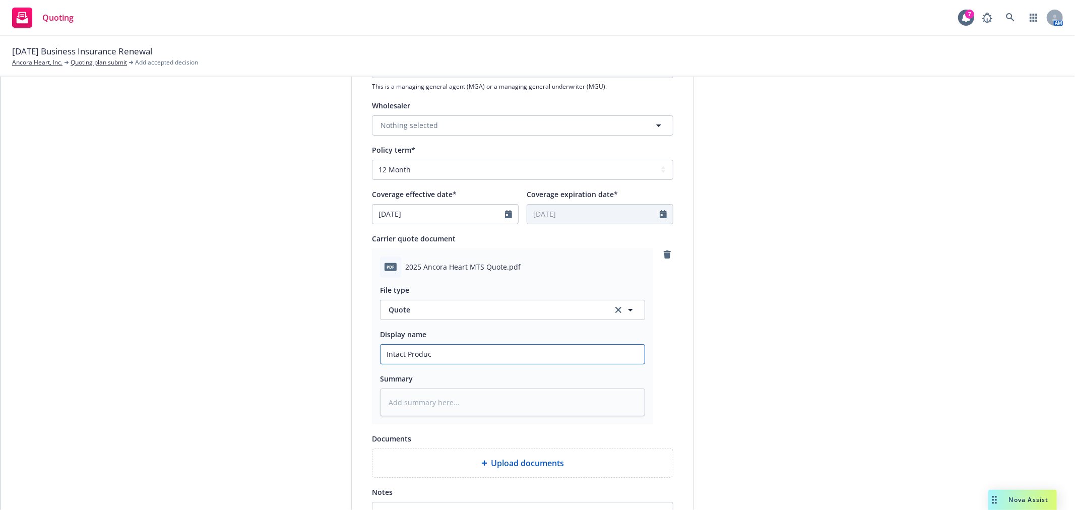
type textarea "x"
type input "Intact Product"
type textarea "x"
type input "Intact Products"
type textarea "x"
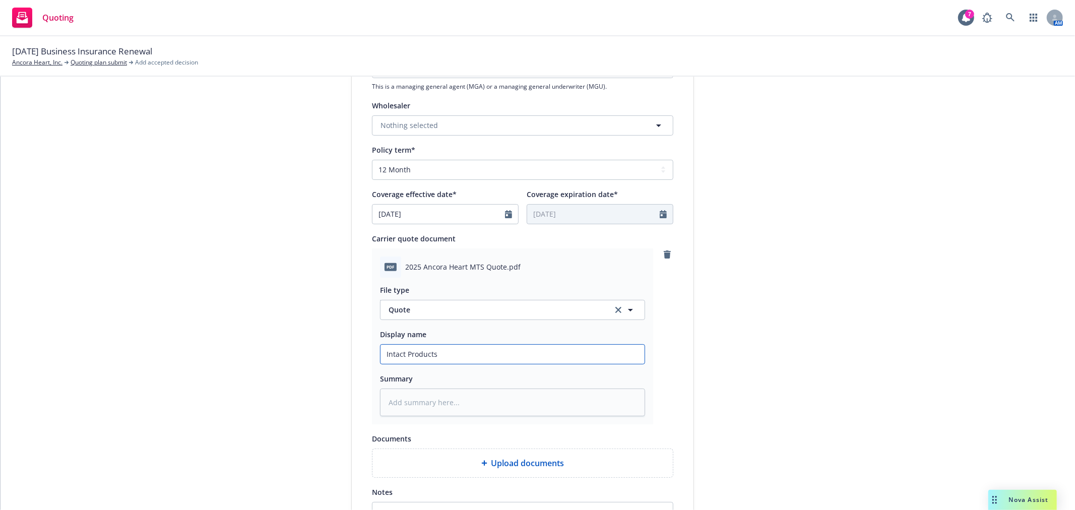
type input "Intact Products"
type textarea "x"
type input "Intact Products R"
type textarea "x"
type input "Intact Products Re"
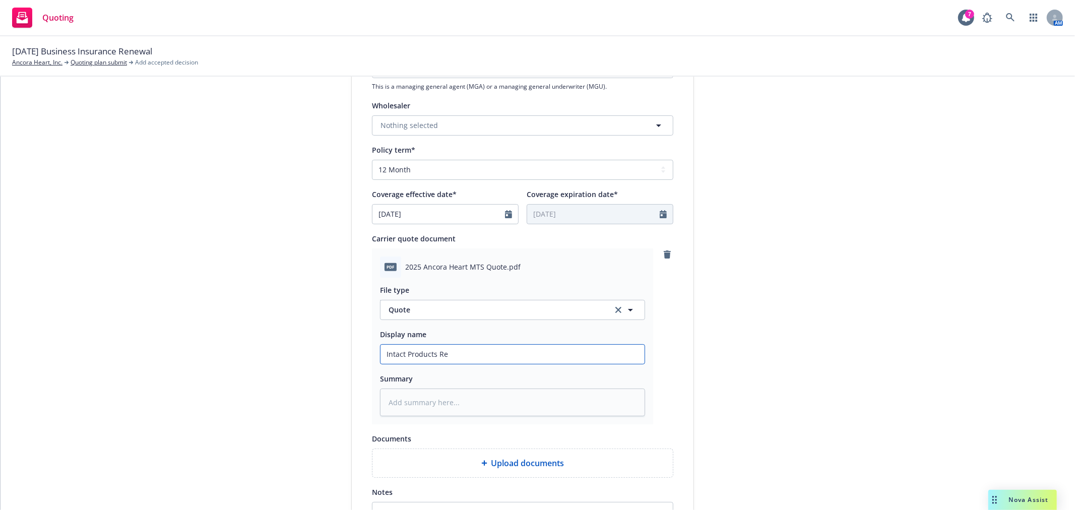
type textarea "x"
type input "Intact Products Ren"
type textarea "x"
type input "Intact Products Rene"
type textarea "x"
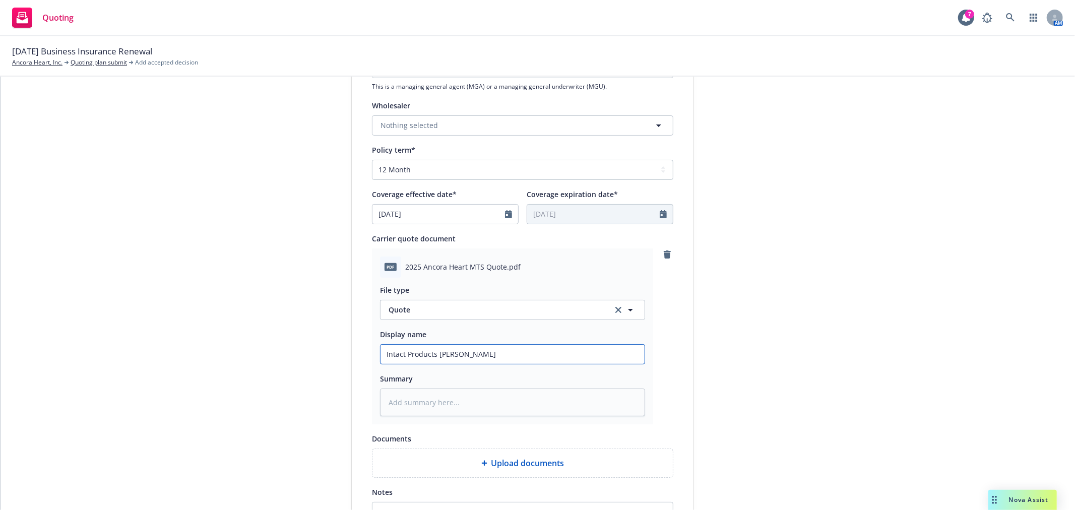
type input "Intact Products Renew"
type textarea "x"
type input "Intact Products Renewa"
type textarea "x"
type input "Intact Products Renewal"
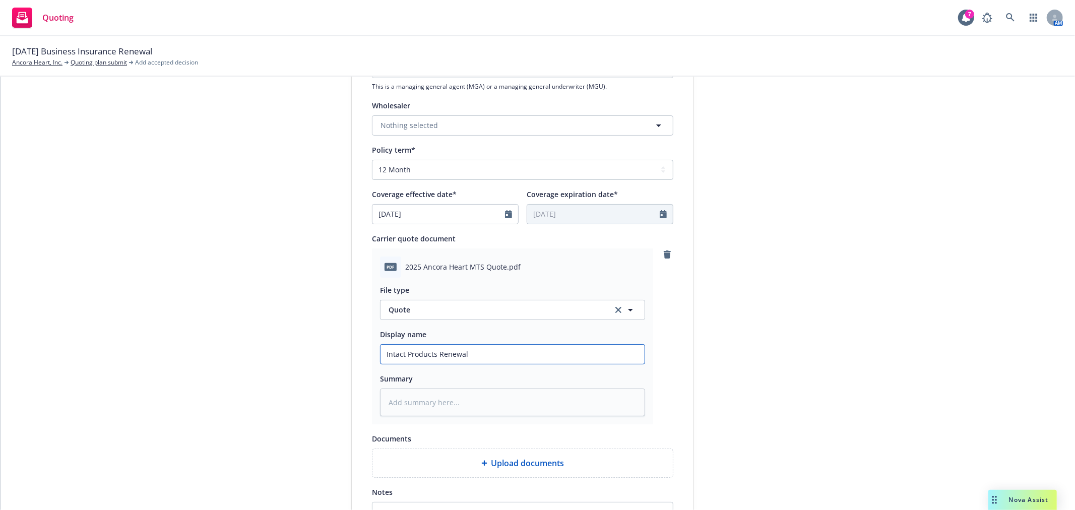
type textarea "x"
type input "Intact Products Renewal"
type textarea "x"
type input "Intact Products Renewal Q"
type textarea "x"
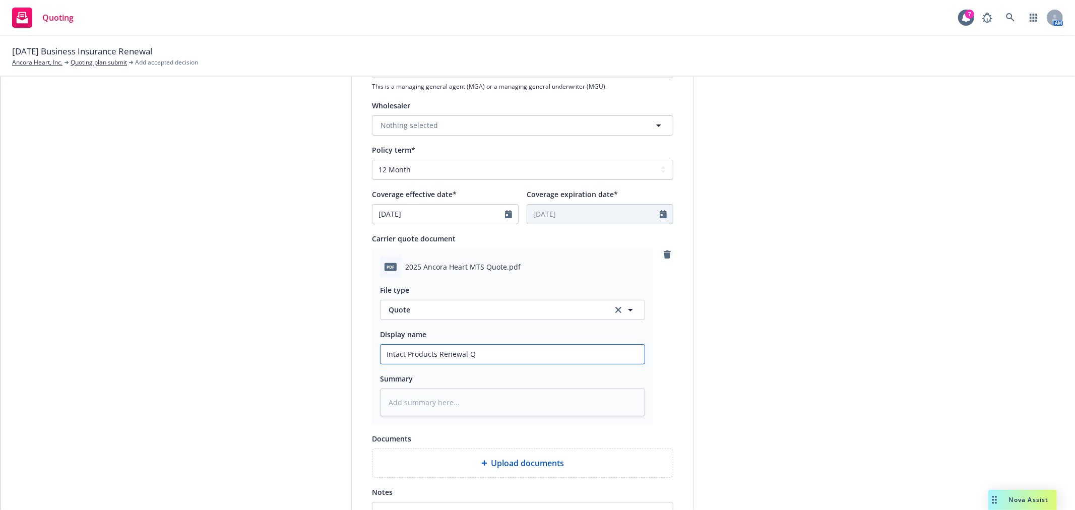
type input "Intact Products Renewal Qu"
type textarea "x"
type input "Intact Products Renewal Quo"
type textarea "x"
type input "Intact Products Renewal Quot"
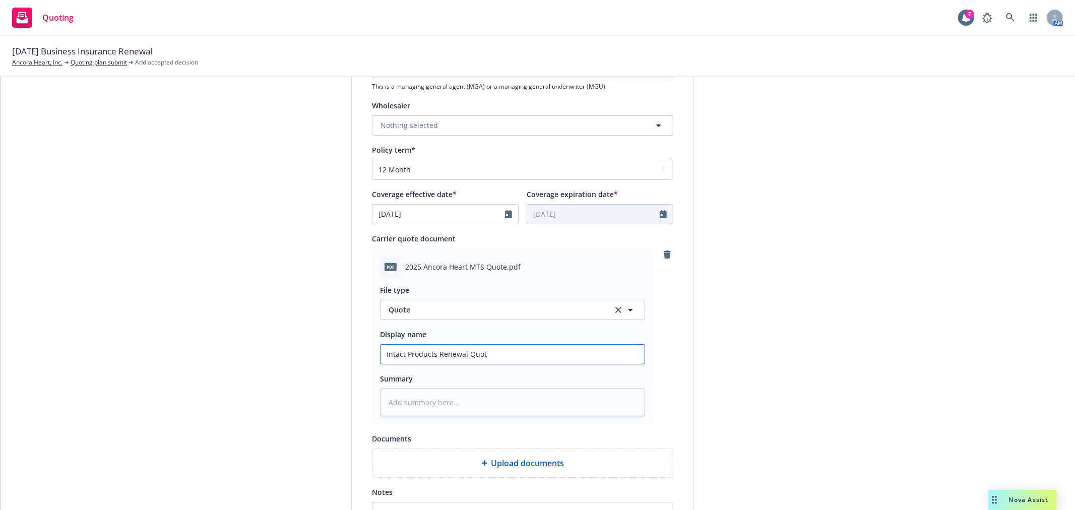
type textarea "x"
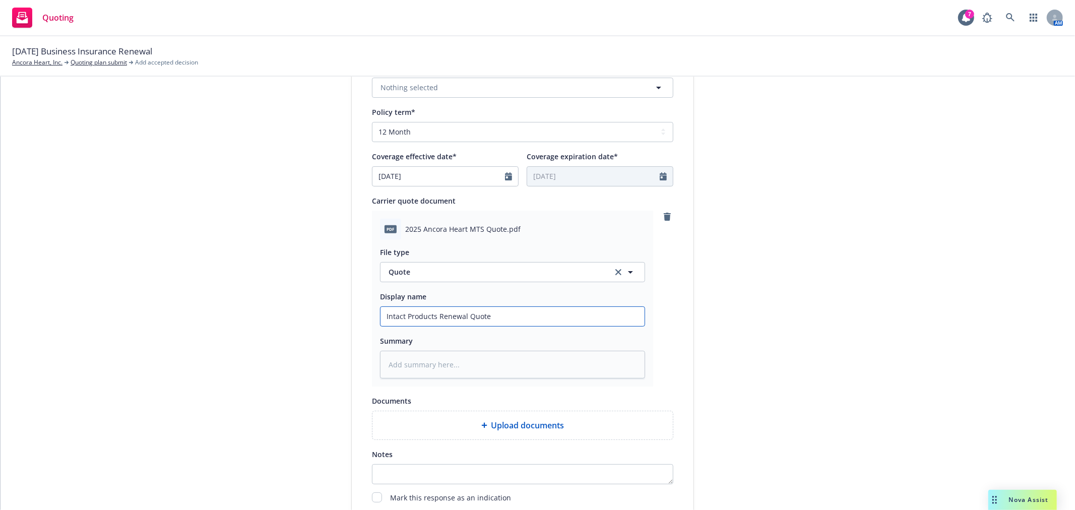
scroll to position [448, 0]
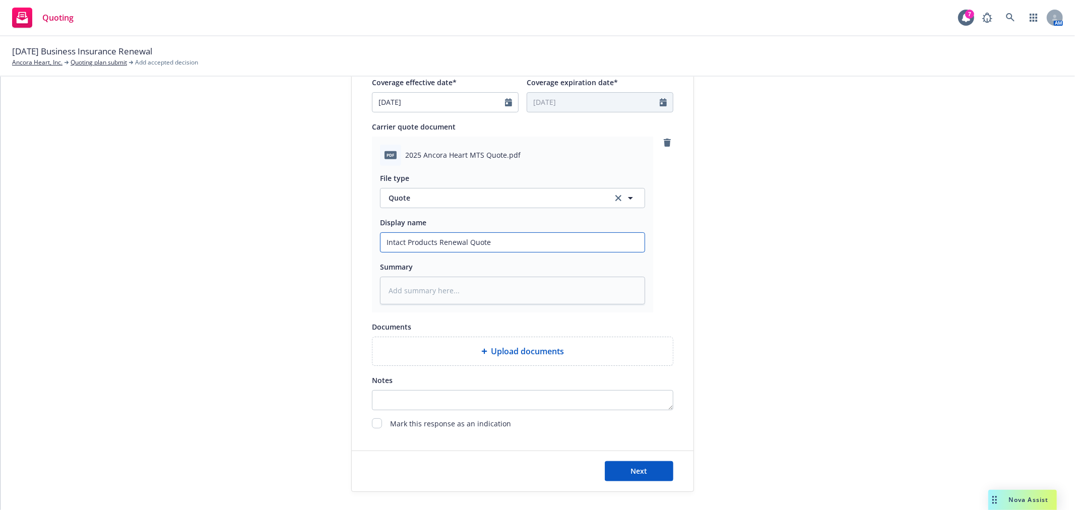
type input "Intact Products Renewal Quote"
type textarea "x"
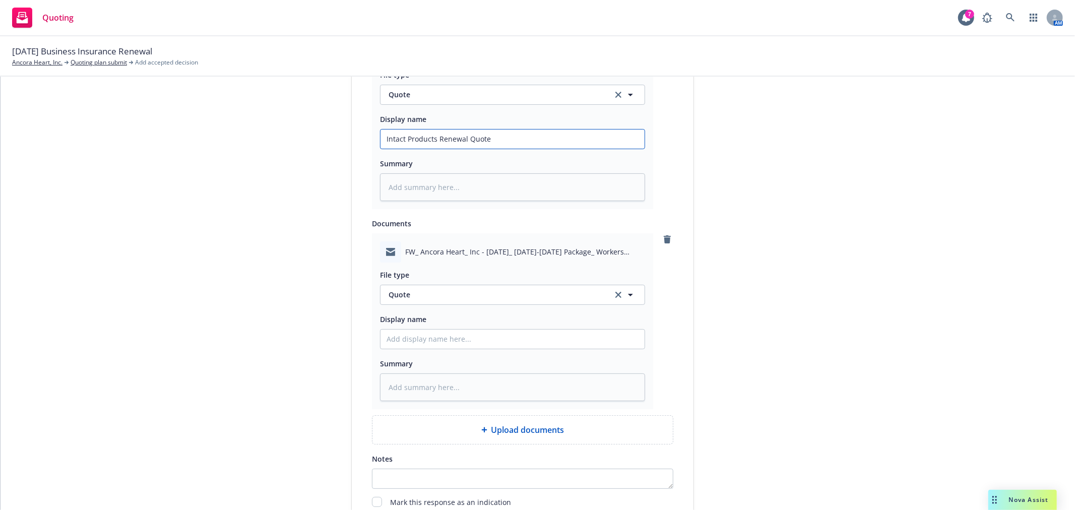
scroll to position [560, 0]
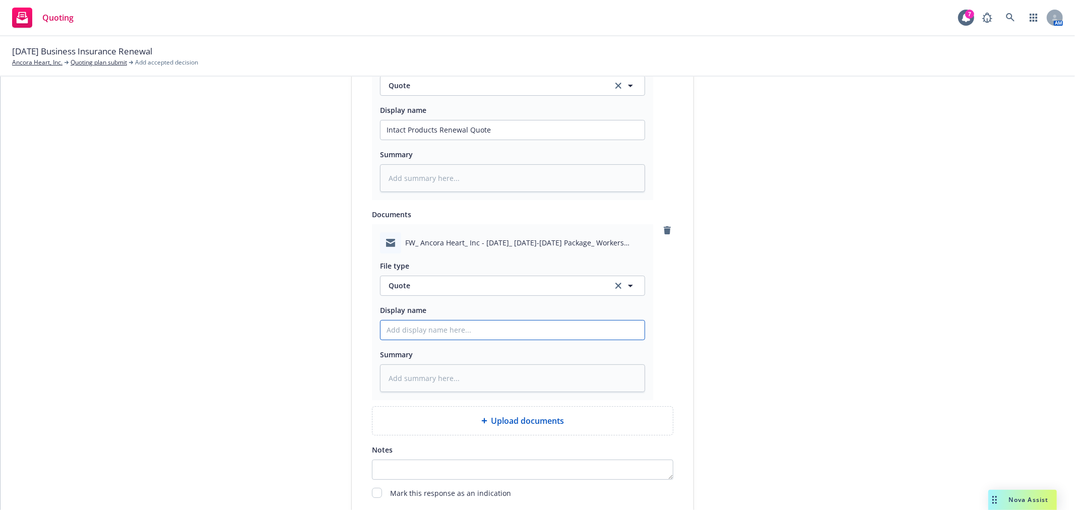
click at [546, 330] on input "Display name" at bounding box center [513, 330] width 264 height 19
click at [561, 286] on span "Quote" at bounding box center [495, 285] width 212 height 11
type input "email"
click at [538, 312] on div "Email" at bounding box center [513, 314] width 252 height 15
click at [517, 340] on input "Display name" at bounding box center [513, 330] width 264 height 19
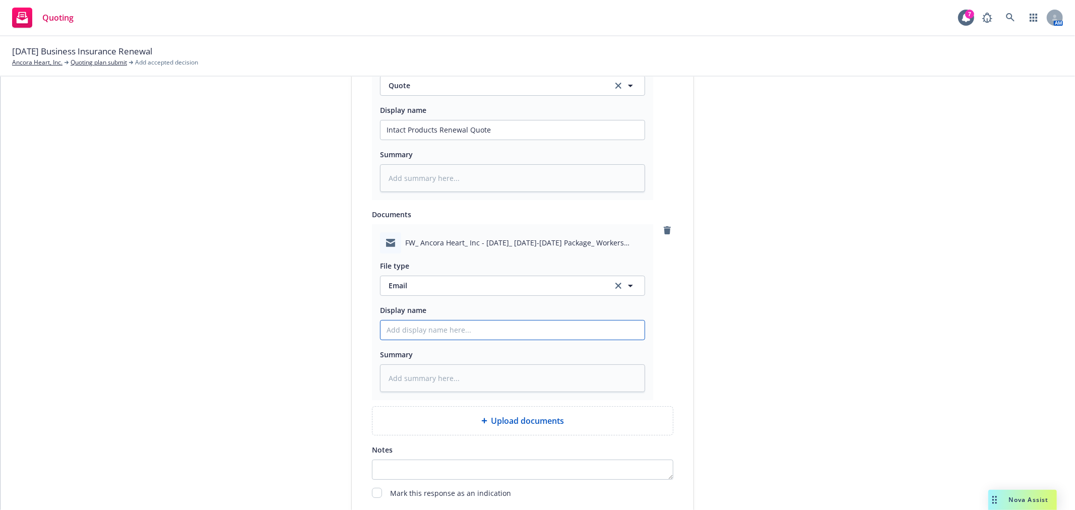
type textarea "x"
type input "E"
type textarea "x"
type input "Em"
type textarea "x"
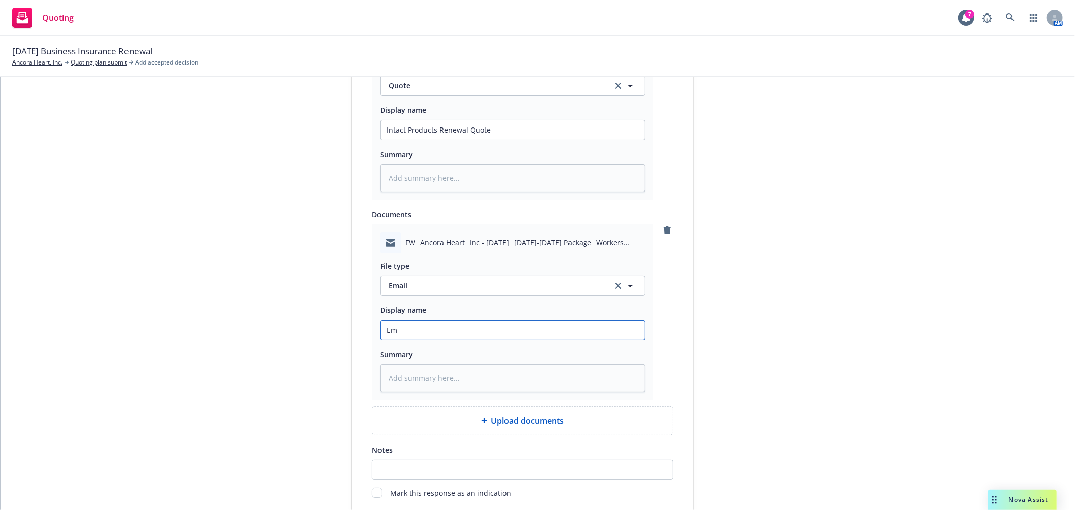
type input "Ema"
type textarea "x"
type input "Emai"
type textarea "x"
type input "Email"
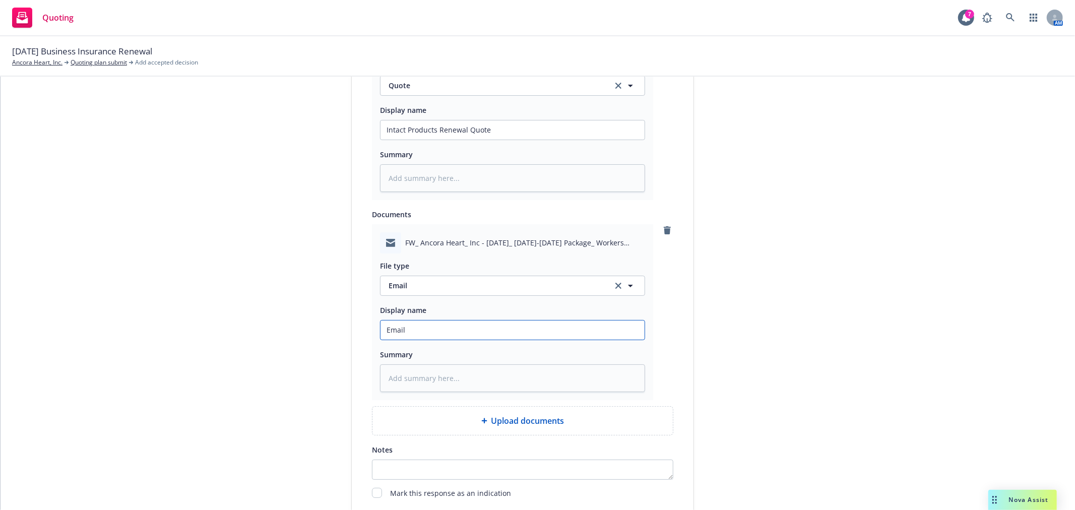
type textarea "x"
type input "Email"
type textarea "x"
type input "Email f"
type textarea "x"
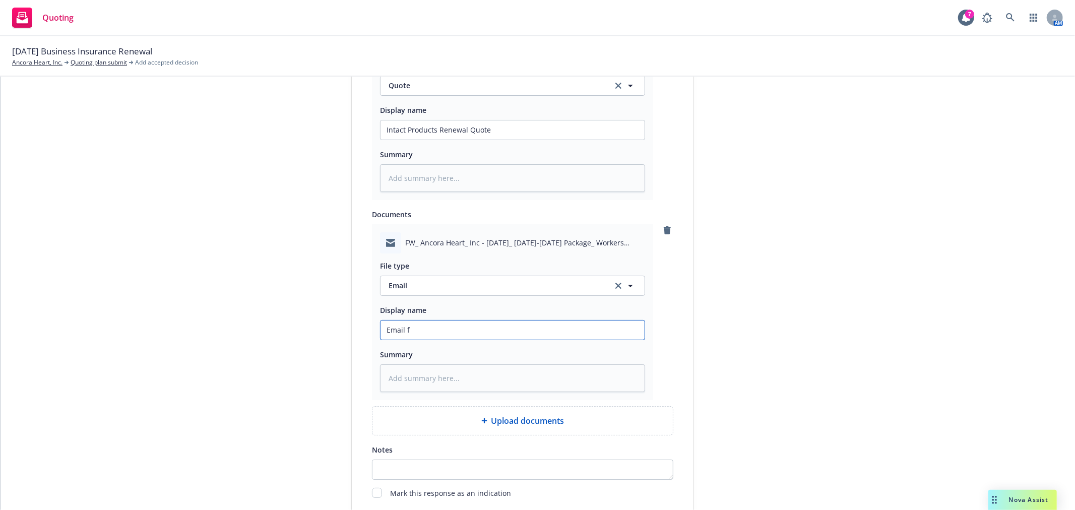
type input "Email fr"
type textarea "x"
type input "Email fro"
type textarea "x"
type input "Email from"
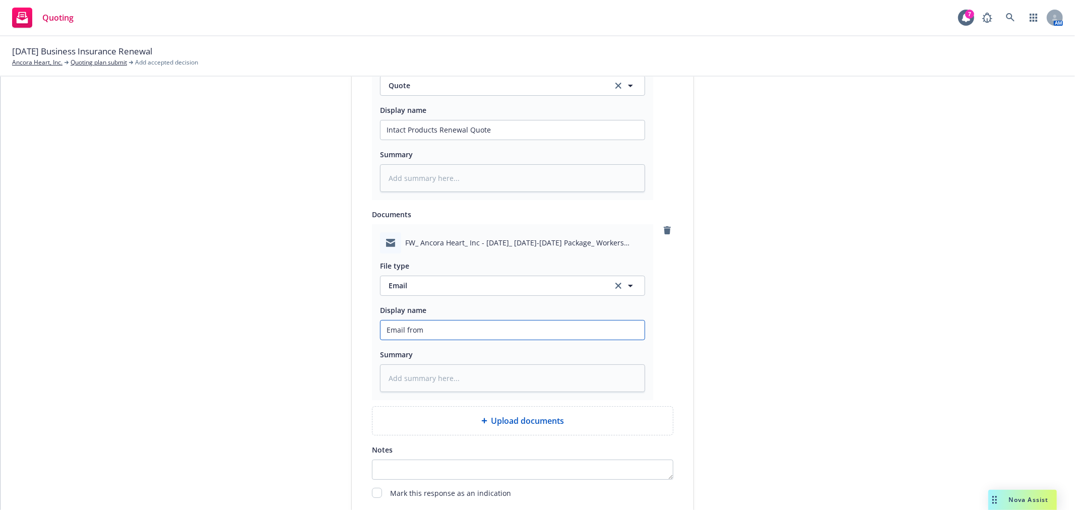
type textarea "x"
type input "Email from"
type textarea "x"
type input "Email from I"
type textarea "x"
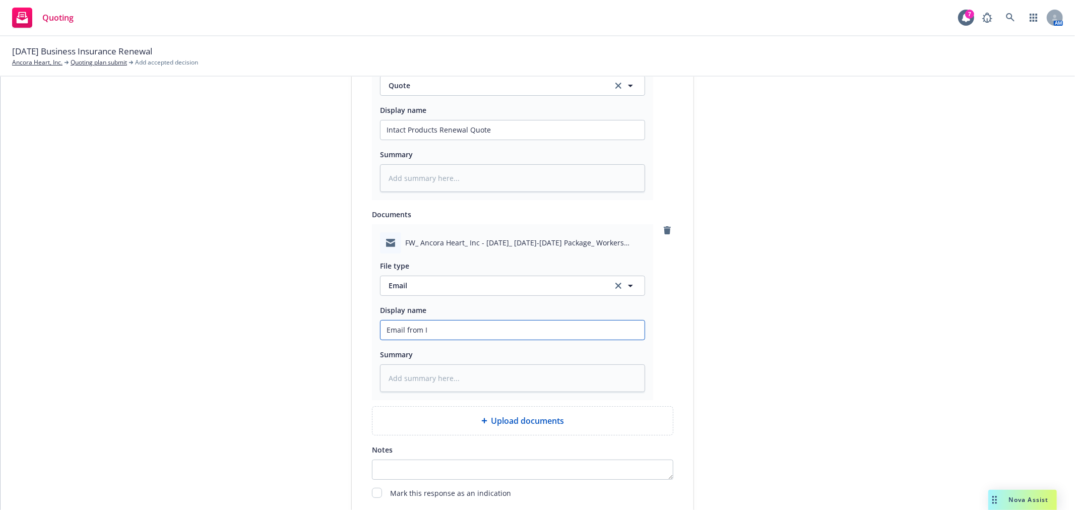
type input "Email from In"
type textarea "x"
type input "Email from Int"
type textarea "x"
type input "Email from Inta"
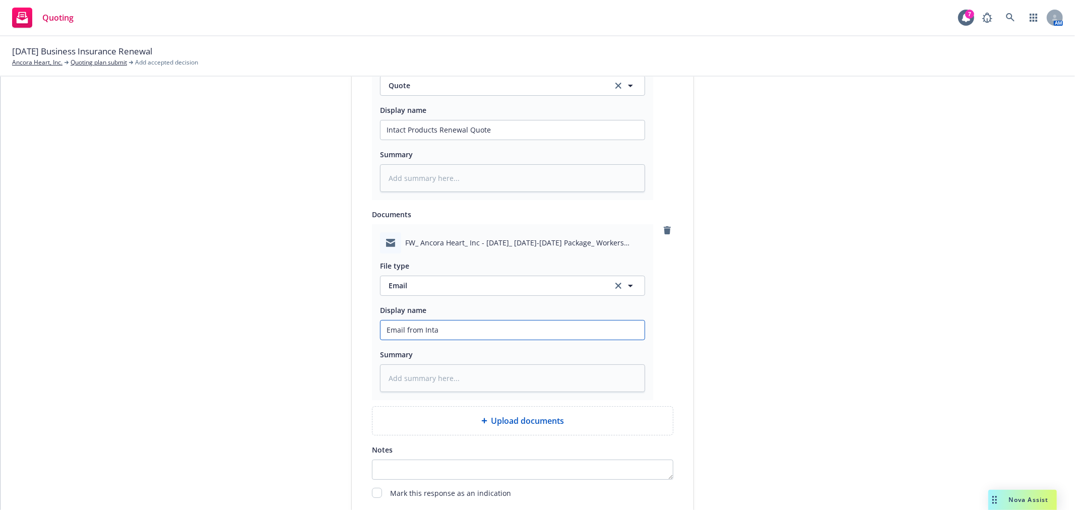
type textarea "x"
type input "Email from Intac"
type textarea "x"
type input "Email from Intact"
type textarea "x"
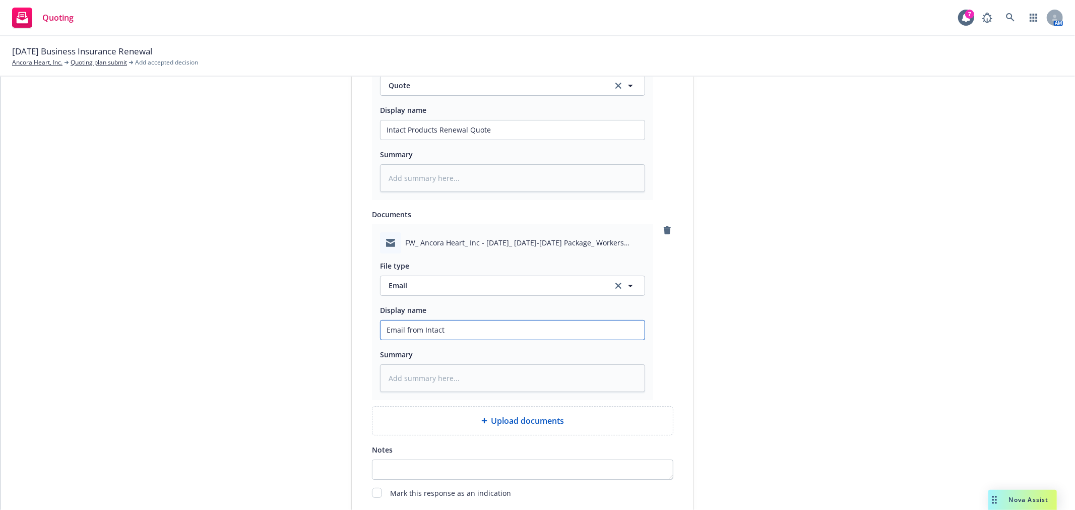
type input "Email from Intact"
type textarea "x"
type input "Email from Intact w"
type textarea "x"
type input "Email from Intact wi"
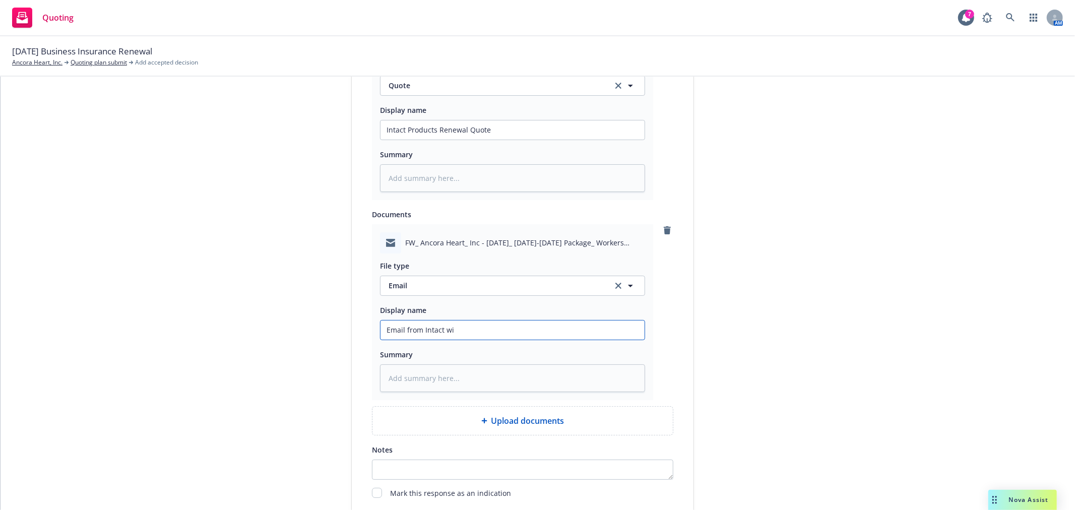
type textarea "x"
type input "Email from Intact wit"
type textarea "x"
type input "Email from Intact with"
type textarea "x"
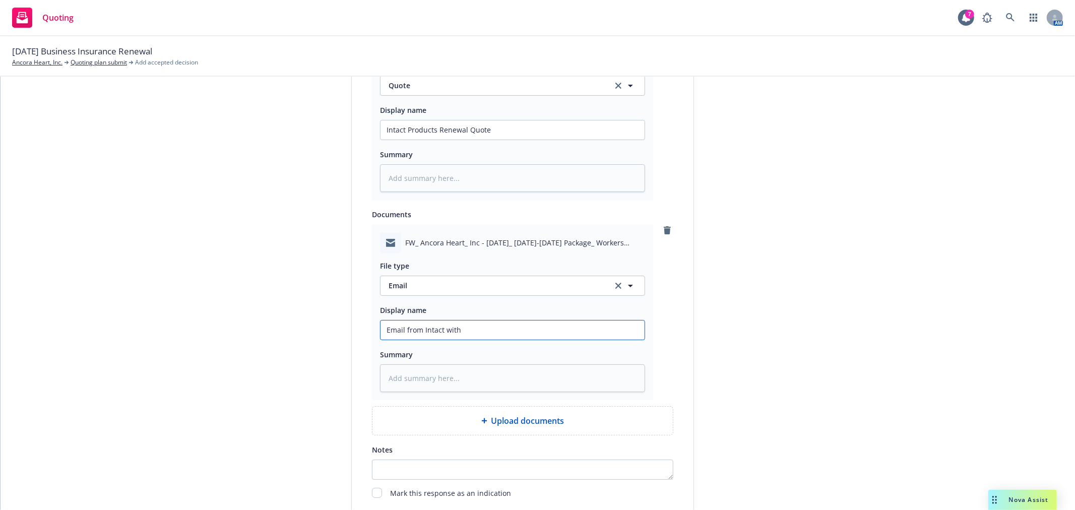
type input "Email from Intact with"
type textarea "x"
type input "Email from Intact with Q"
type textarea "x"
type input "Email from Intact with Qu"
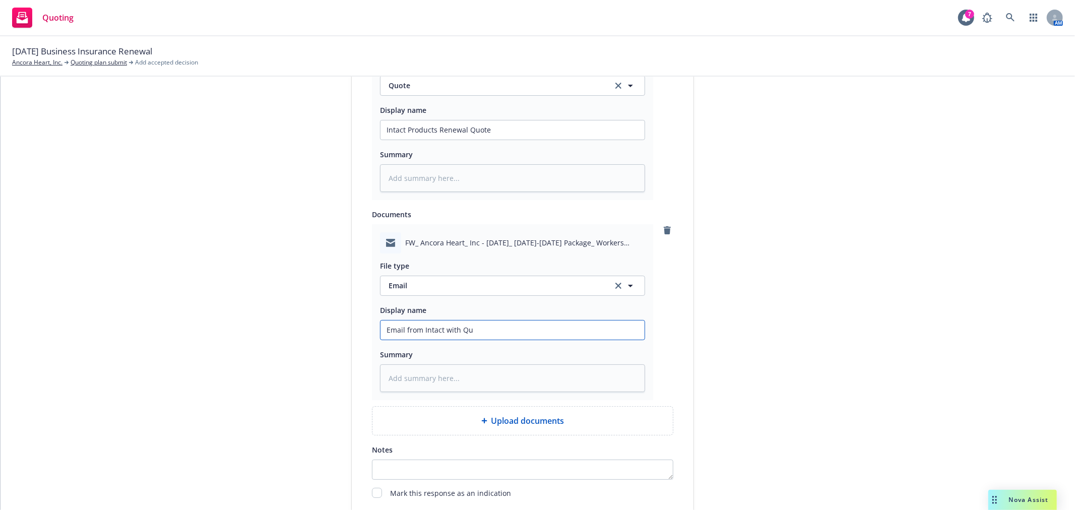
type textarea "x"
type input "Email from Intact with Quo"
type textarea "x"
type input "Email from Intact with Quot"
type textarea "x"
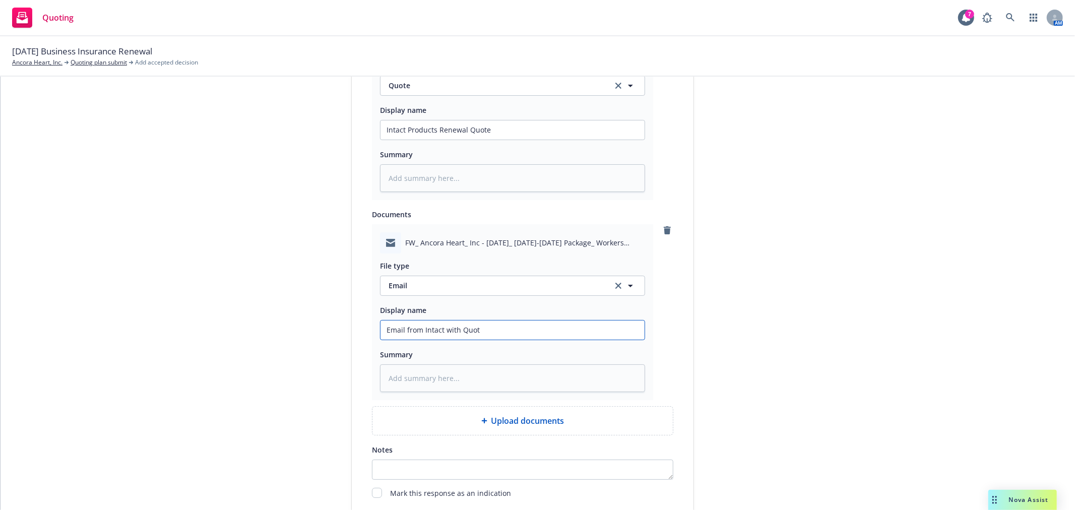
type input "Email from Intact with Quote"
type textarea "x"
type input "Email from Intact with Quotes"
type textarea "x"
type input "Email from Intact with Quotes"
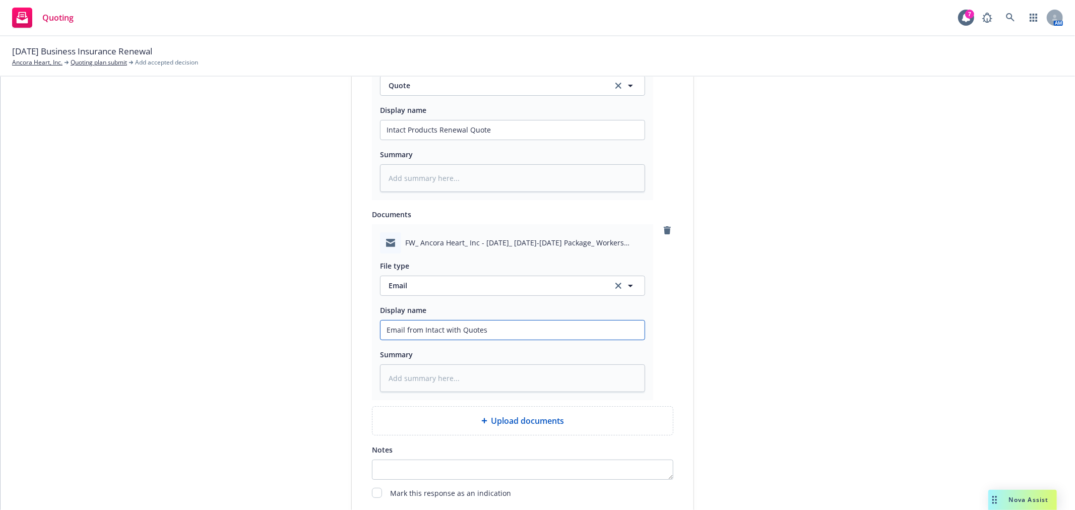
type textarea "x"
type input "Email from Intact with Quotes A"
click at [768, 349] on div "submission Carrier Intact Insurance Last updated 9/25, 3:24 PM" at bounding box center [784, 59] width 141 height 1005
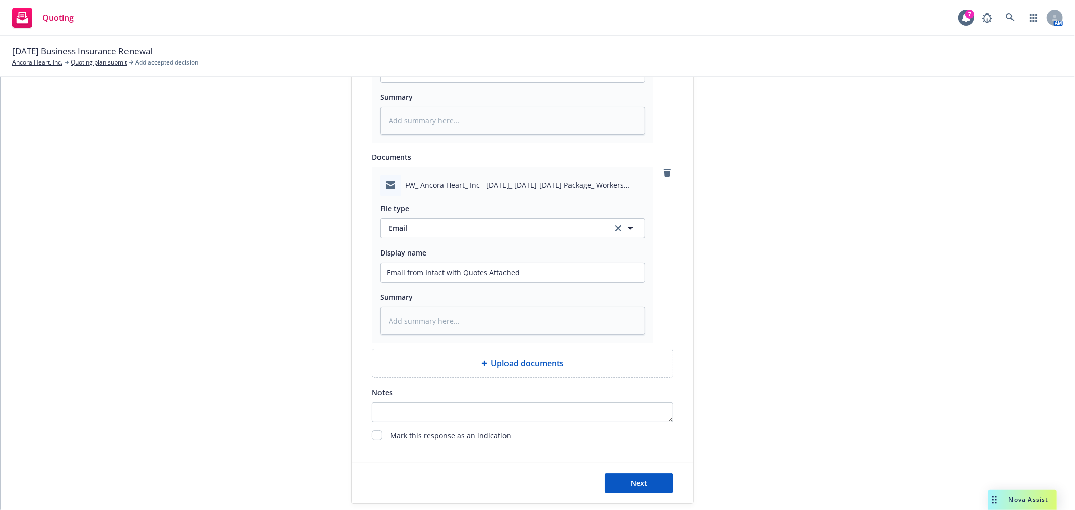
scroll to position [679, 0]
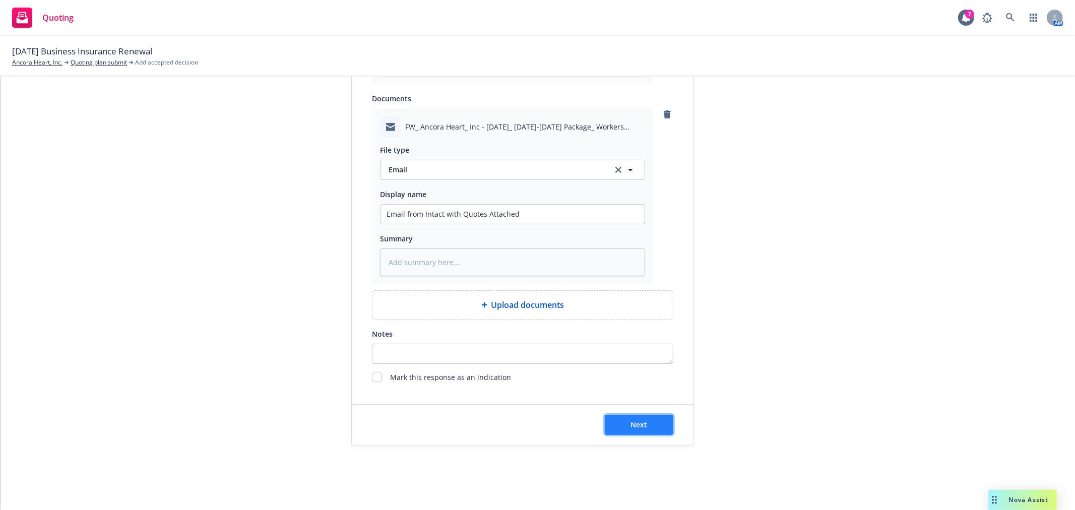
click at [640, 420] on span "Next" at bounding box center [639, 425] width 17 height 10
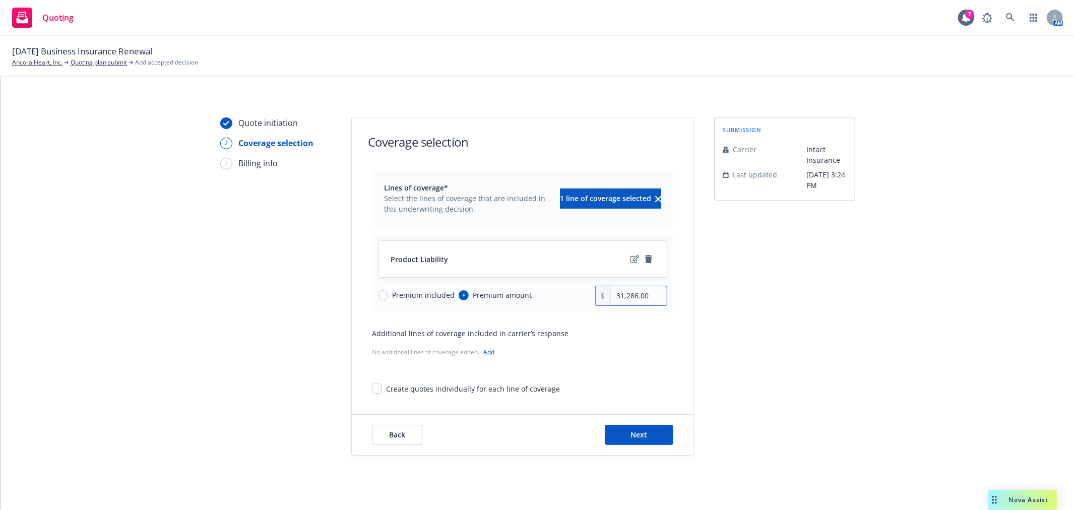
drag, startPoint x: 652, startPoint y: 294, endPoint x: 506, endPoint y: 292, distance: 146.7
click at [506, 293] on div "Premium included Premium amount 31,286.00" at bounding box center [522, 296] width 289 height 20
click at [632, 439] on span "Next" at bounding box center [639, 435] width 17 height 10
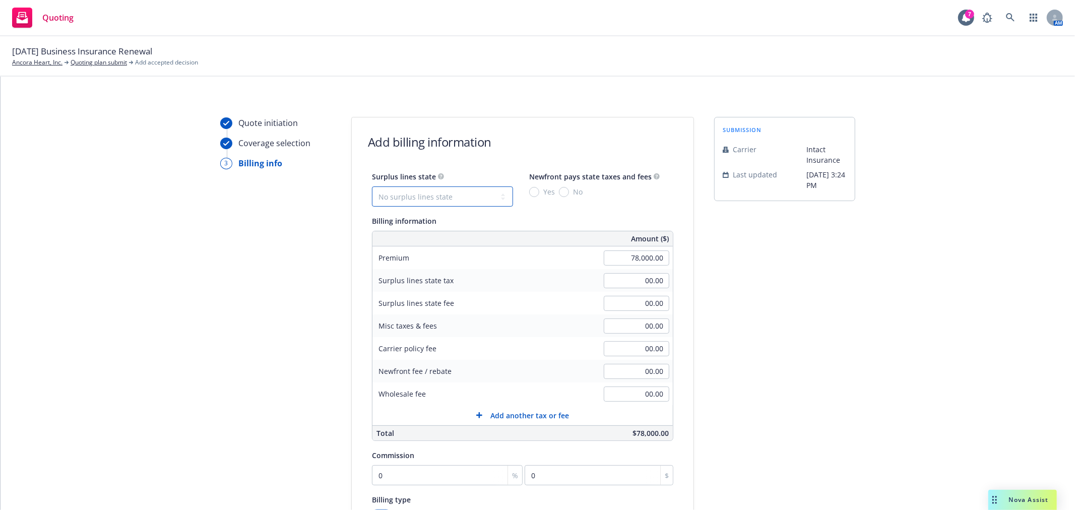
click at [467, 198] on select "No surplus lines state Alaska Alabama Arkansas Arizona California Colorado Conn…" at bounding box center [442, 197] width 141 height 20
click at [372, 187] on select "No surplus lines state Alaska Alabama Arkansas Arizona California Colorado Conn…" at bounding box center [442, 197] width 141 height 20
click at [529, 193] on input "Yes" at bounding box center [534, 192] width 10 height 10
click at [804, 283] on div "submission Carrier Intact Insurance Last updated 9/25, 3:24 PM" at bounding box center [784, 375] width 141 height 516
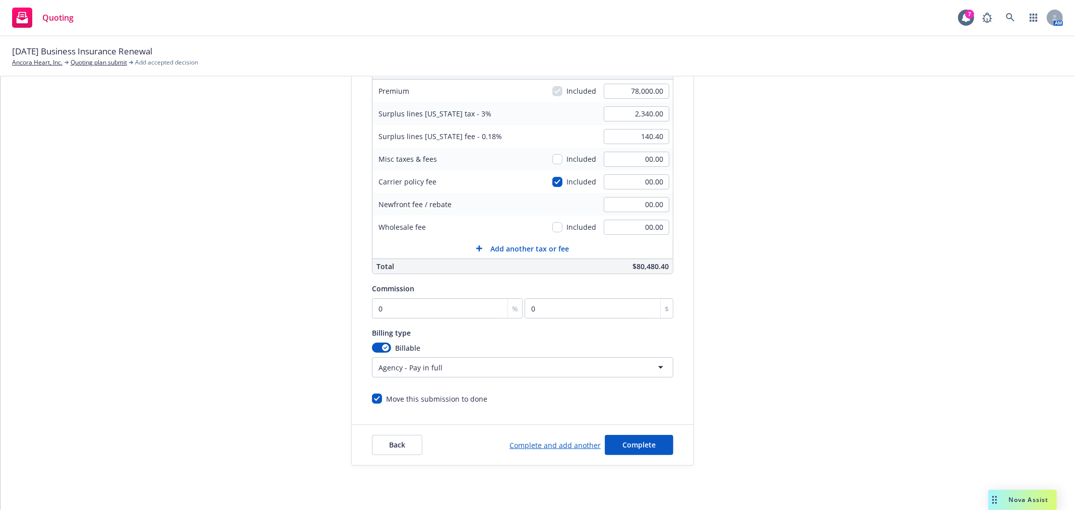
scroll to position [168, 0]
click at [411, 307] on input "0" at bounding box center [447, 307] width 151 height 20
click at [686, 316] on div "Add billing information Surplus lines state No surplus lines state Alaska Alaba…" at bounding box center [522, 207] width 343 height 516
click at [647, 443] on span "Complete" at bounding box center [639, 444] width 33 height 10
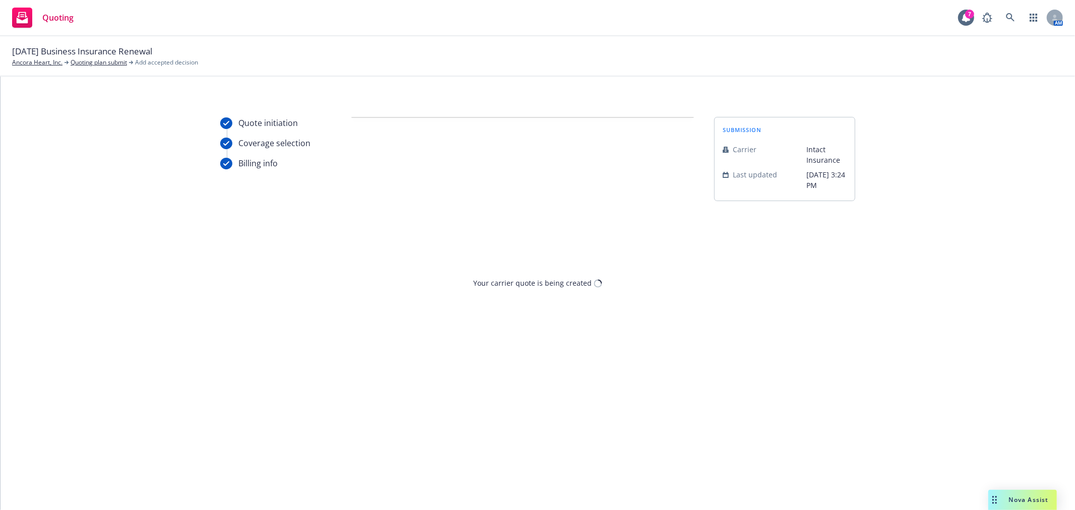
scroll to position [0, 0]
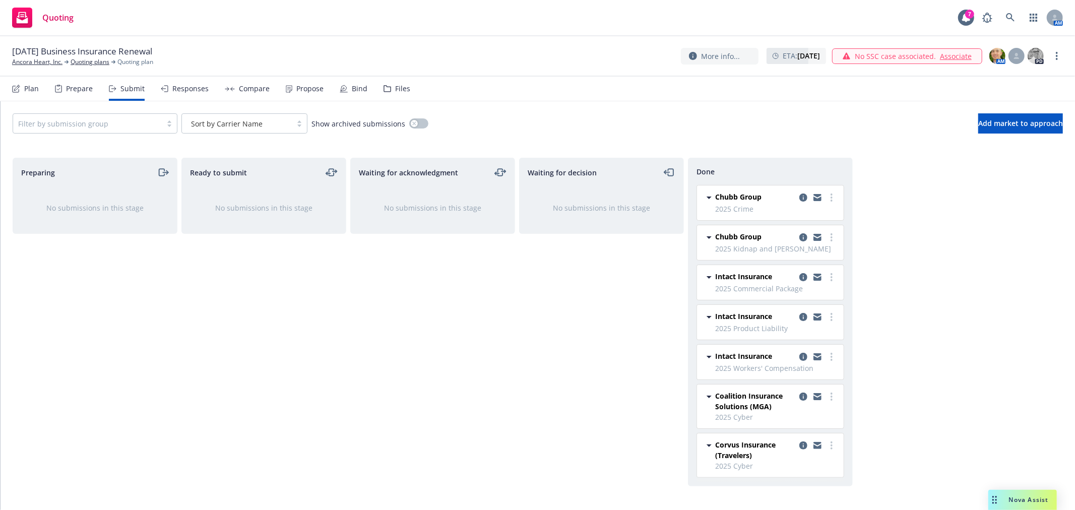
click at [521, 283] on div "Waiting for decision No submissions in this stage" at bounding box center [601, 323] width 165 height 331
click at [229, 84] on div "Compare" at bounding box center [247, 89] width 45 height 24
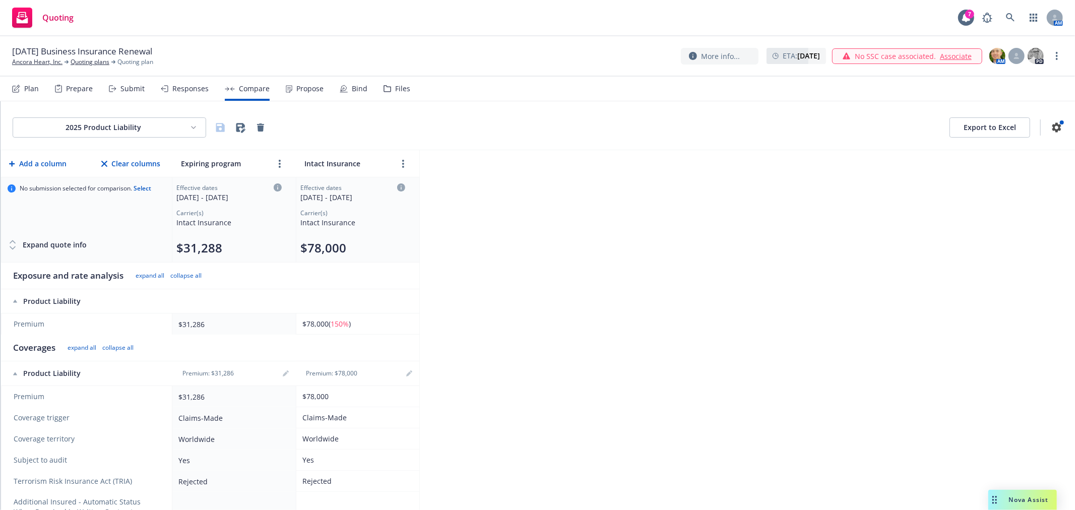
click at [996, 126] on button "Export to Excel" at bounding box center [990, 127] width 81 height 20
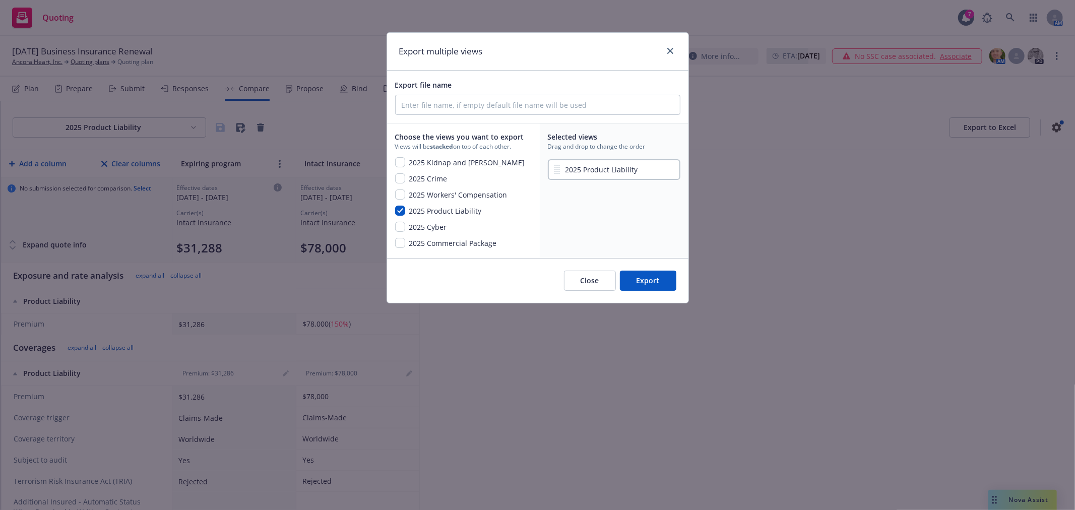
click at [644, 280] on button "Export" at bounding box center [648, 281] width 56 height 20
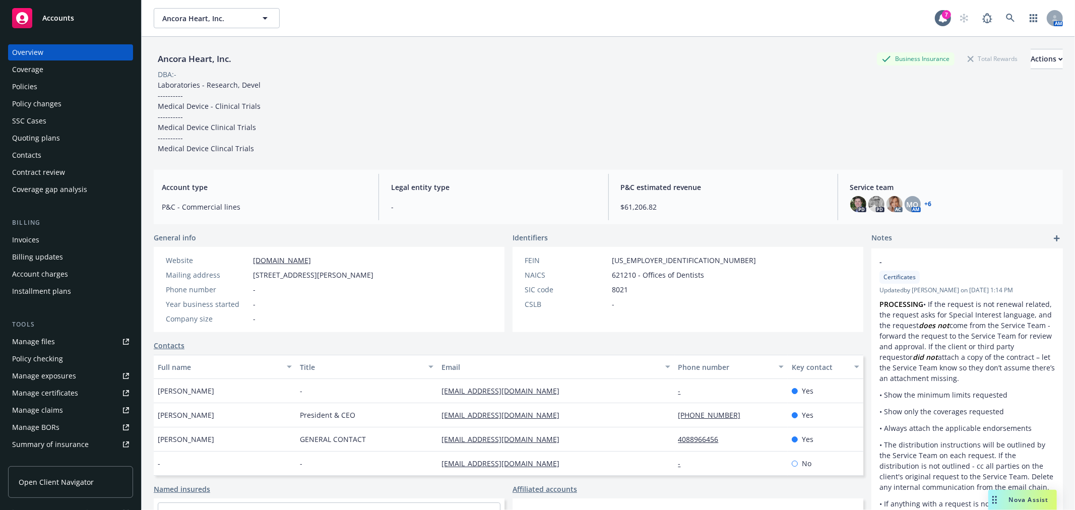
click at [50, 93] on div "Policies" at bounding box center [70, 87] width 117 height 16
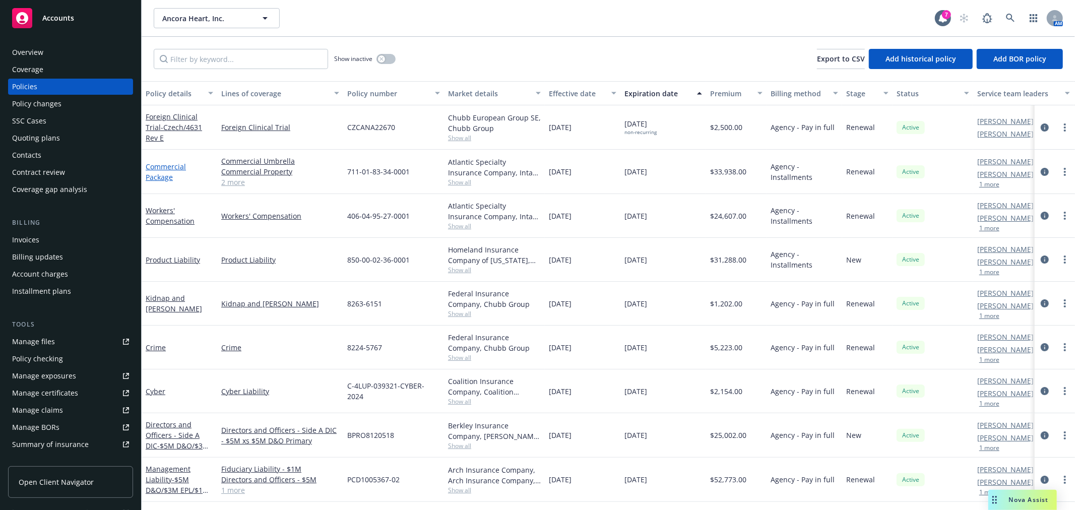
click at [166, 163] on link "Commercial Package" at bounding box center [166, 172] width 40 height 20
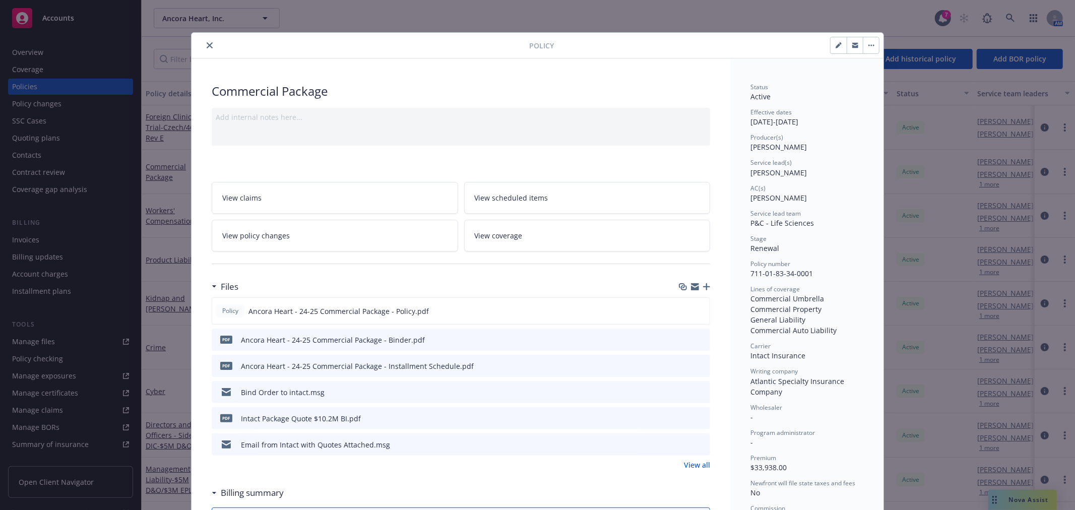
click at [697, 344] on button at bounding box center [701, 340] width 9 height 11
click at [696, 340] on icon "preview file" at bounding box center [700, 339] width 9 height 7
click at [207, 48] on icon "close" at bounding box center [210, 45] width 6 height 6
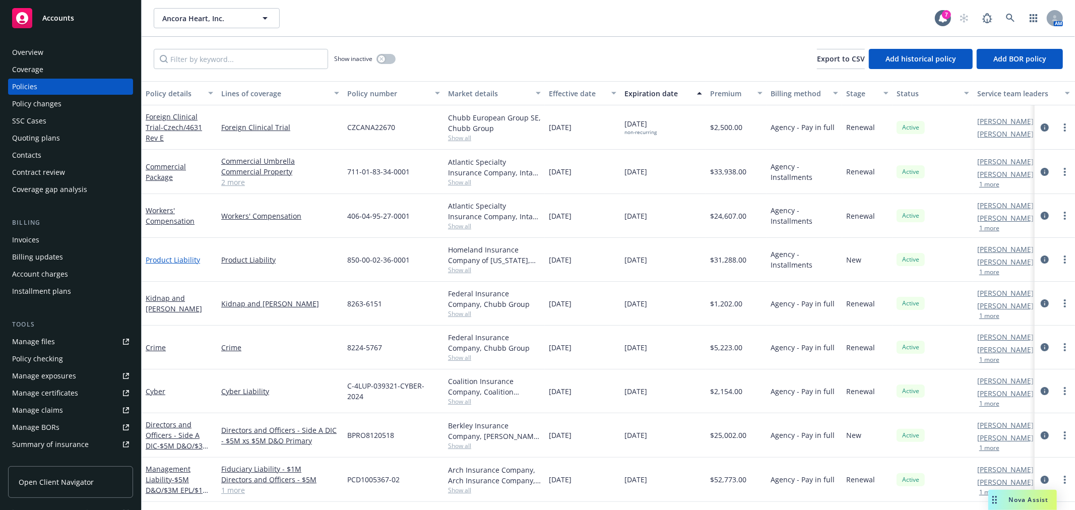
click at [173, 255] on link "Product Liability" at bounding box center [173, 260] width 54 height 10
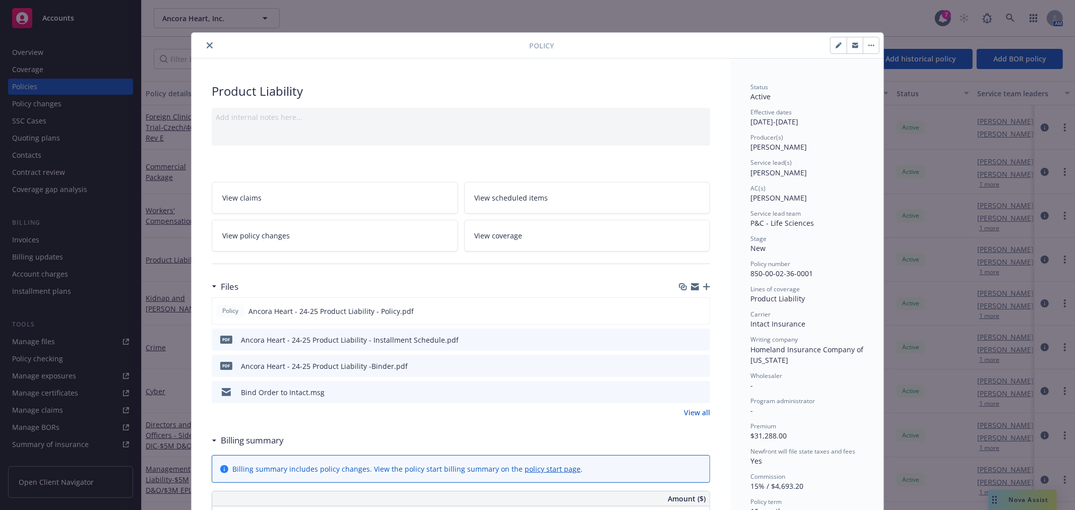
click at [699, 366] on icon "preview file" at bounding box center [700, 365] width 9 height 7
click at [207, 43] on icon "close" at bounding box center [210, 45] width 6 height 6
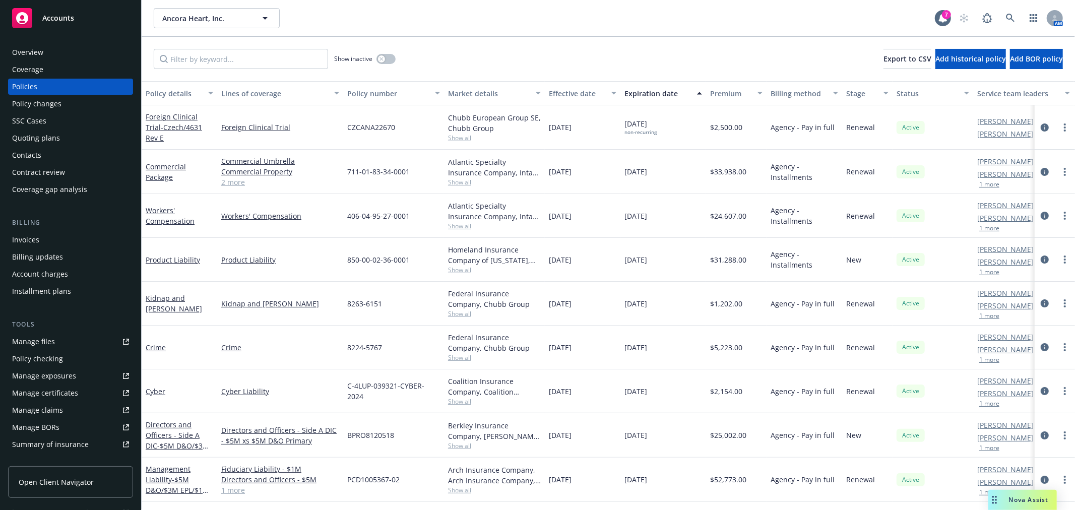
click at [163, 213] on div "Workers' Compensation" at bounding box center [180, 215] width 68 height 21
click at [162, 210] on link "Workers' Compensation" at bounding box center [170, 216] width 49 height 20
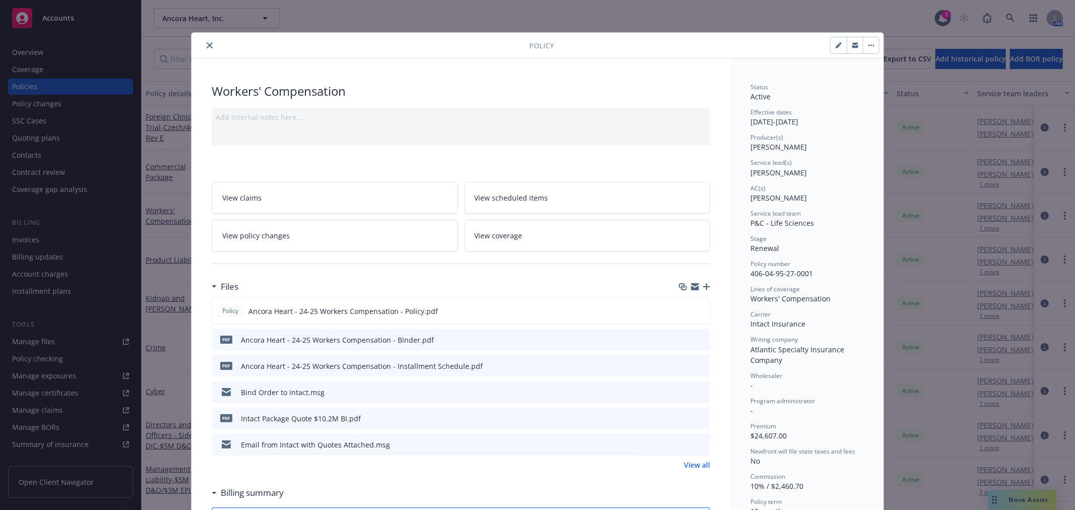
click at [699, 336] on icon "preview file" at bounding box center [700, 339] width 9 height 7
click at [207, 44] on icon "close" at bounding box center [210, 45] width 6 height 6
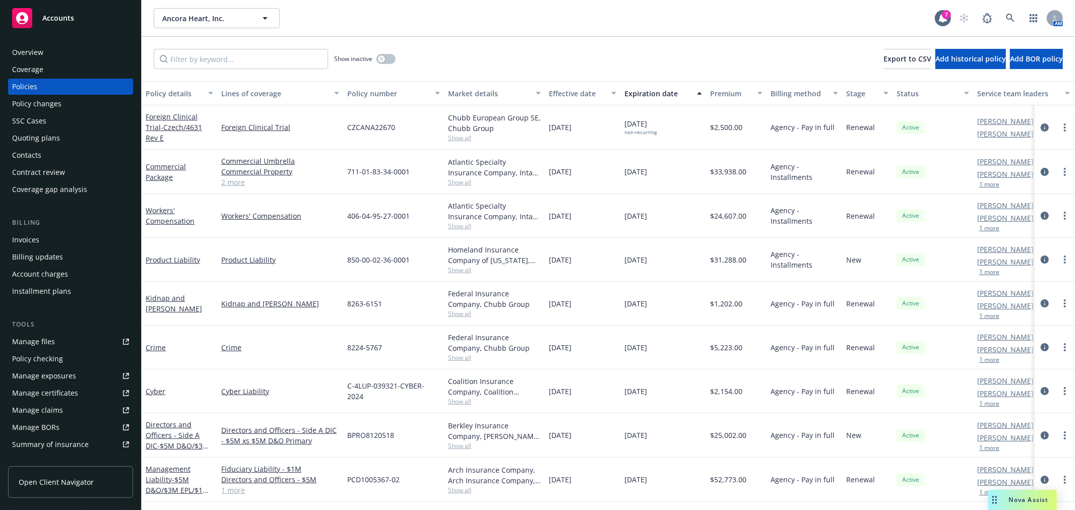
click at [19, 143] on div "Quoting plans" at bounding box center [36, 138] width 48 height 16
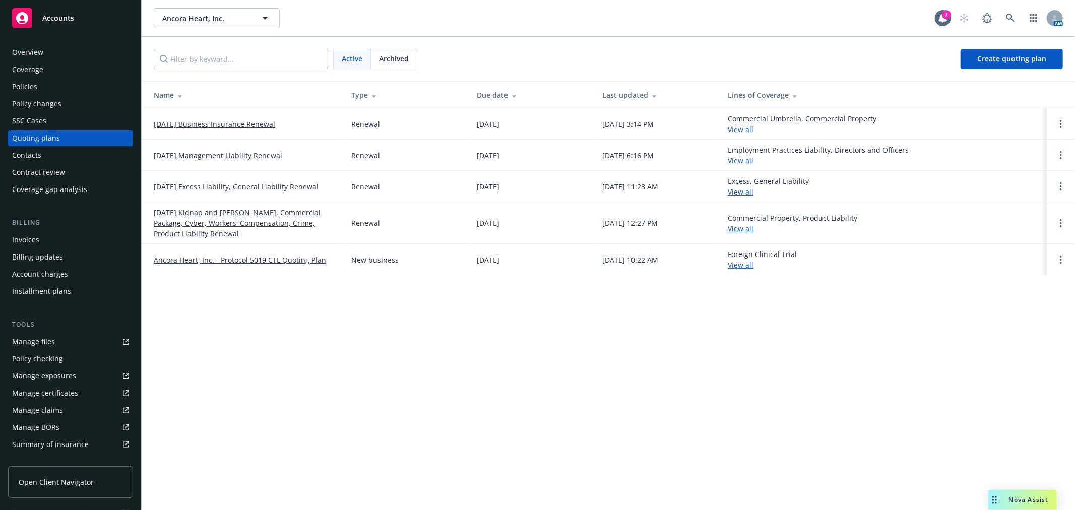
click at [256, 121] on link "[DATE] Business Insurance Renewal" at bounding box center [214, 124] width 121 height 11
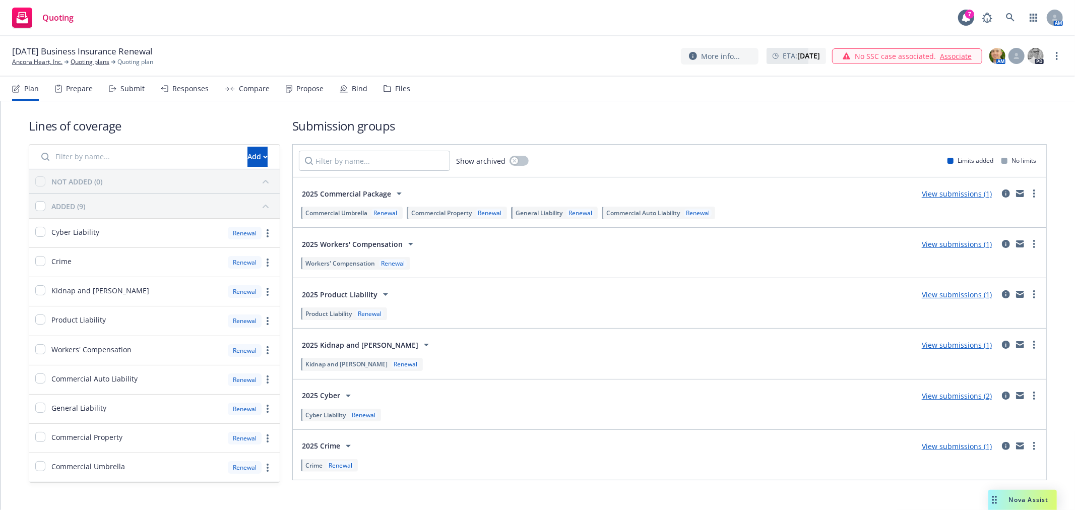
click at [129, 90] on div "Submit" at bounding box center [132, 89] width 24 height 8
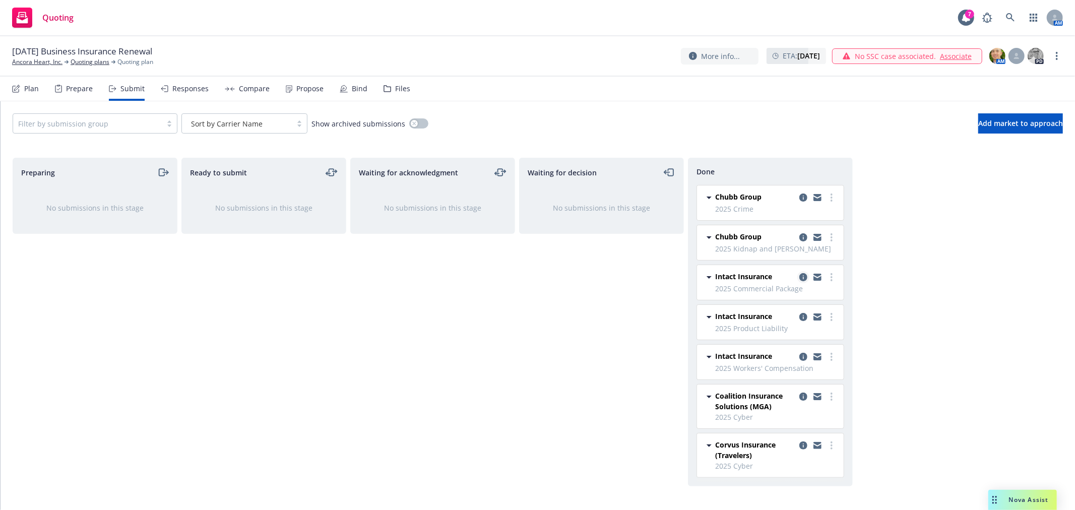
click at [802, 276] on icon "copy logging email" at bounding box center [804, 277] width 8 height 8
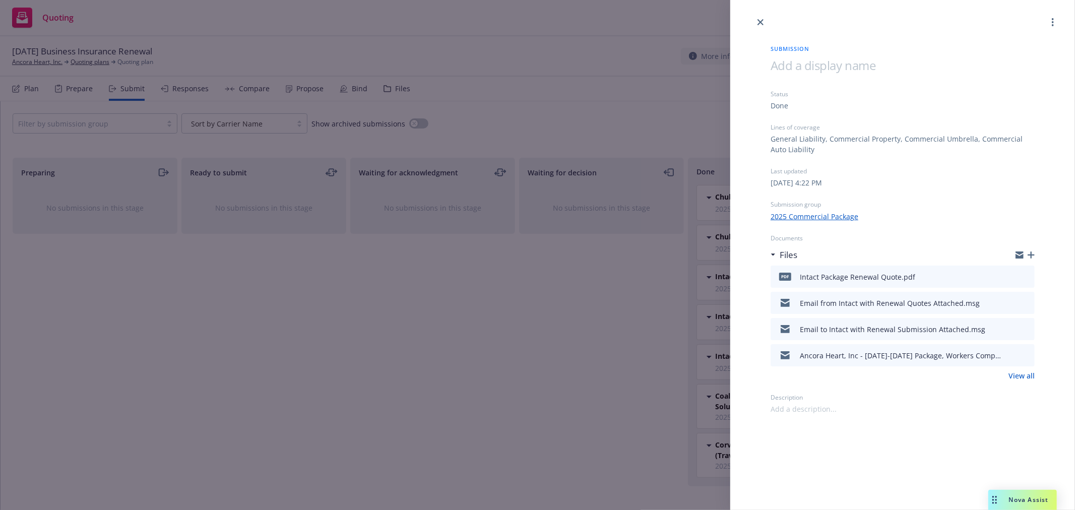
click at [1030, 275] on icon "preview file" at bounding box center [1025, 276] width 9 height 7
